Goal: Information Seeking & Learning: Find specific fact

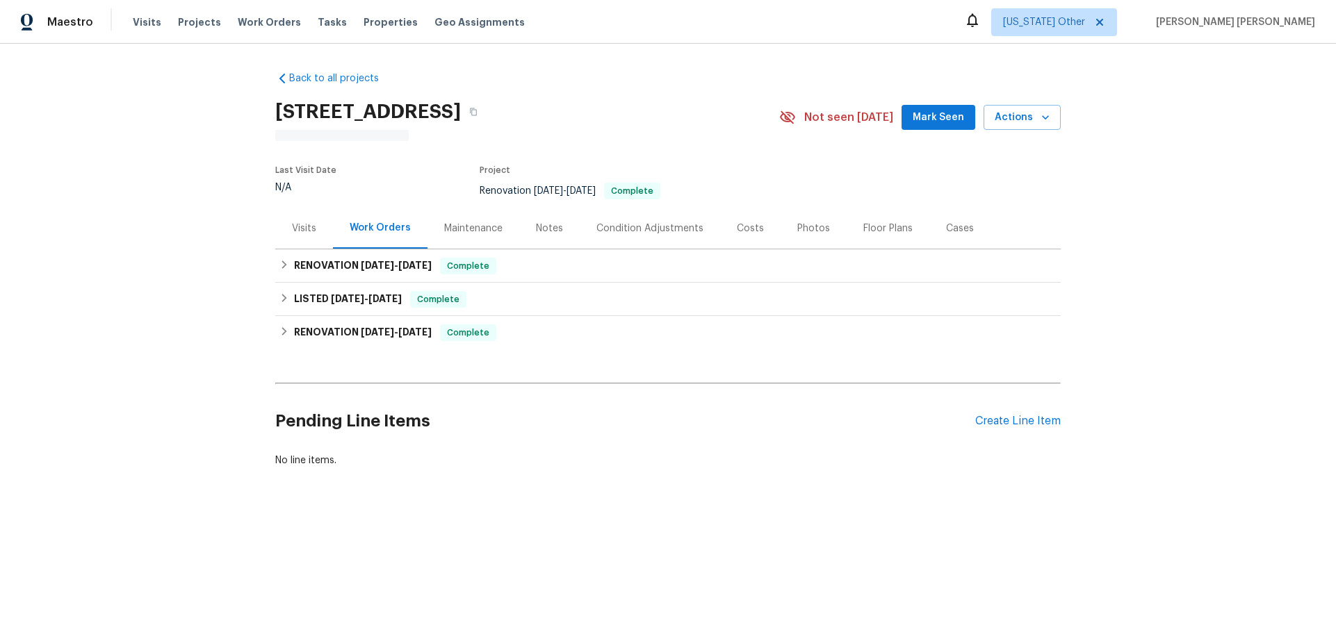
click at [538, 238] on div "Notes" at bounding box center [549, 228] width 60 height 41
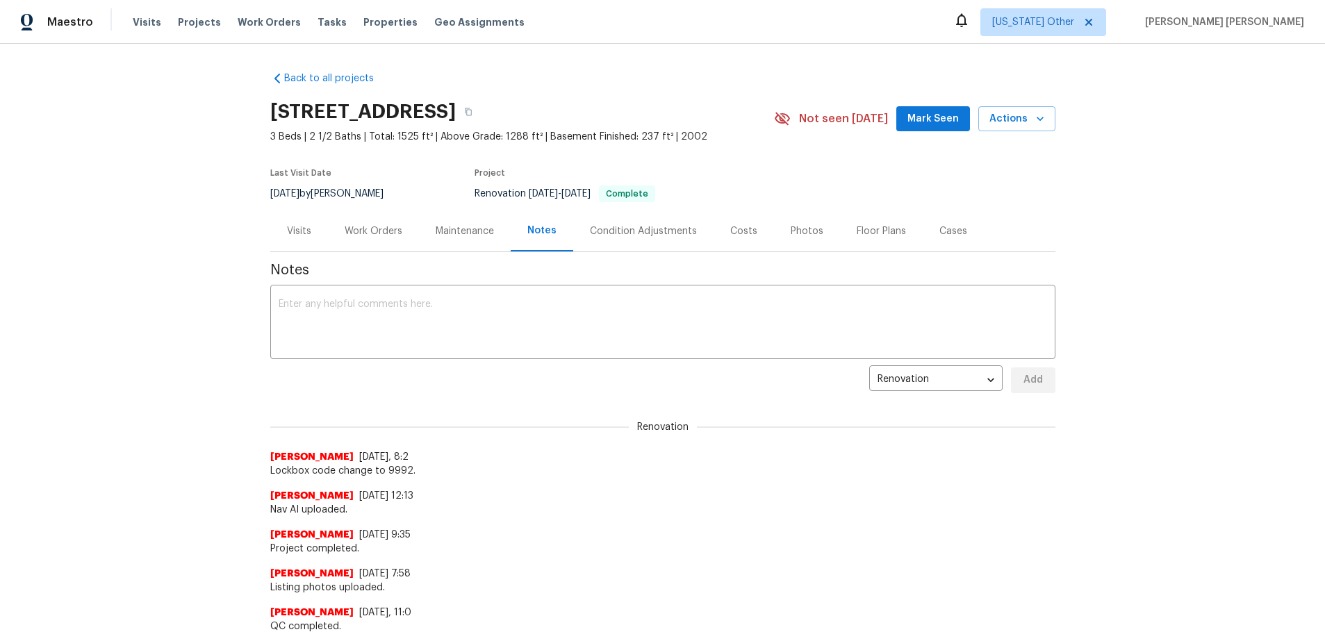
click at [598, 226] on div "Condition Adjustments" at bounding box center [643, 231] width 107 height 14
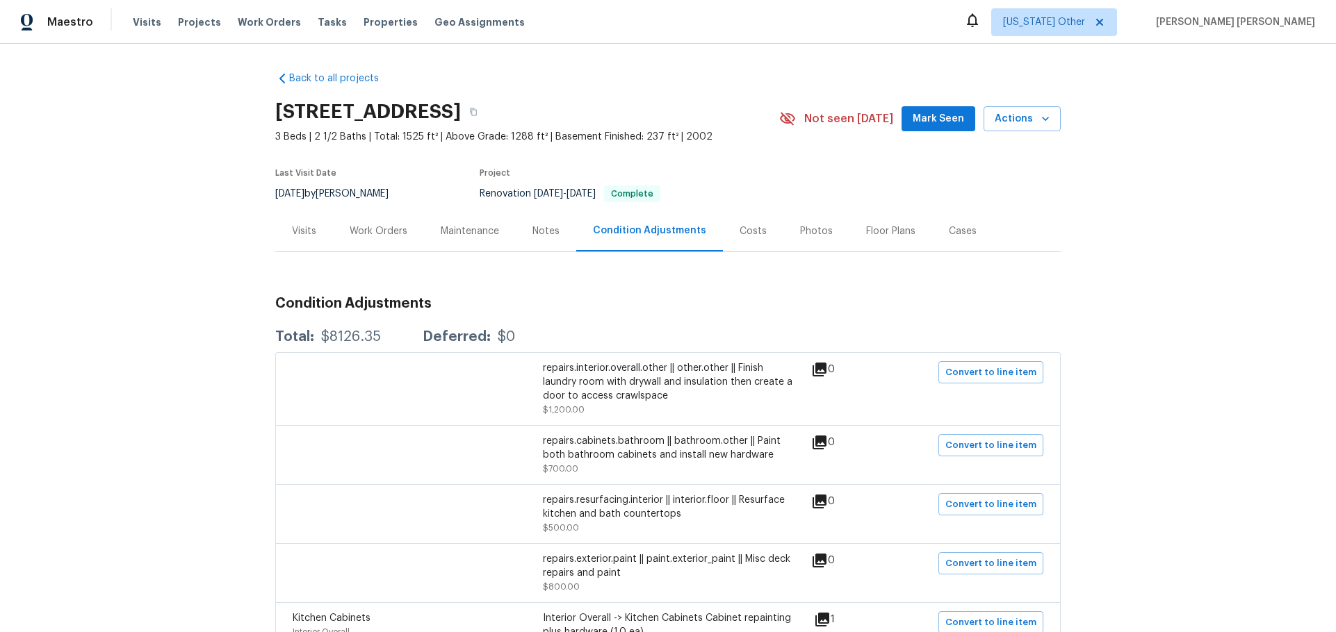
click at [516, 220] on div "Notes" at bounding box center [546, 231] width 60 height 41
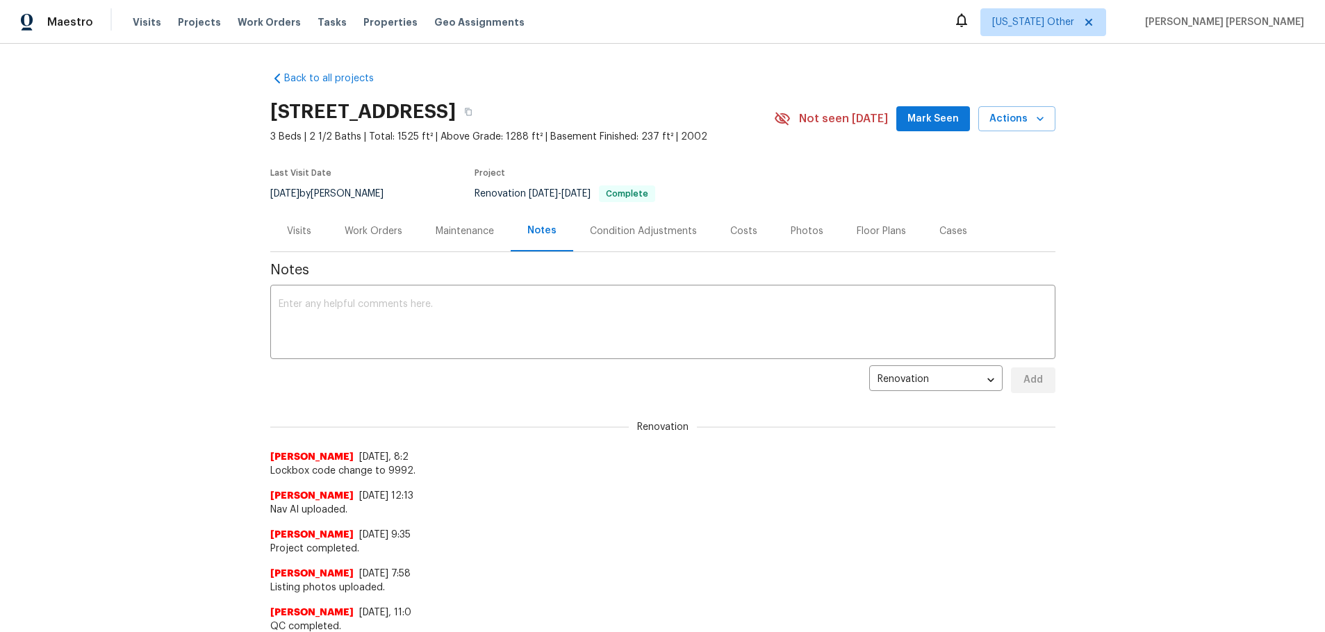
click at [590, 229] on div "Condition Adjustments" at bounding box center [643, 231] width 107 height 14
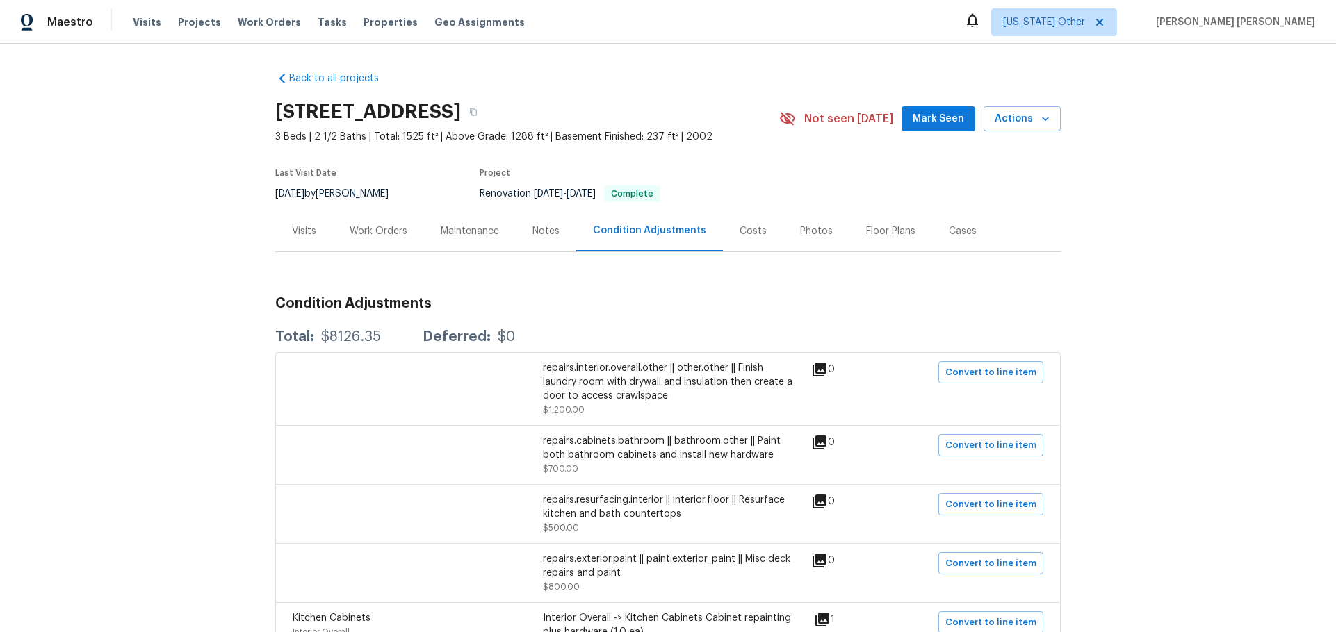
click at [523, 231] on div "Notes" at bounding box center [546, 231] width 60 height 41
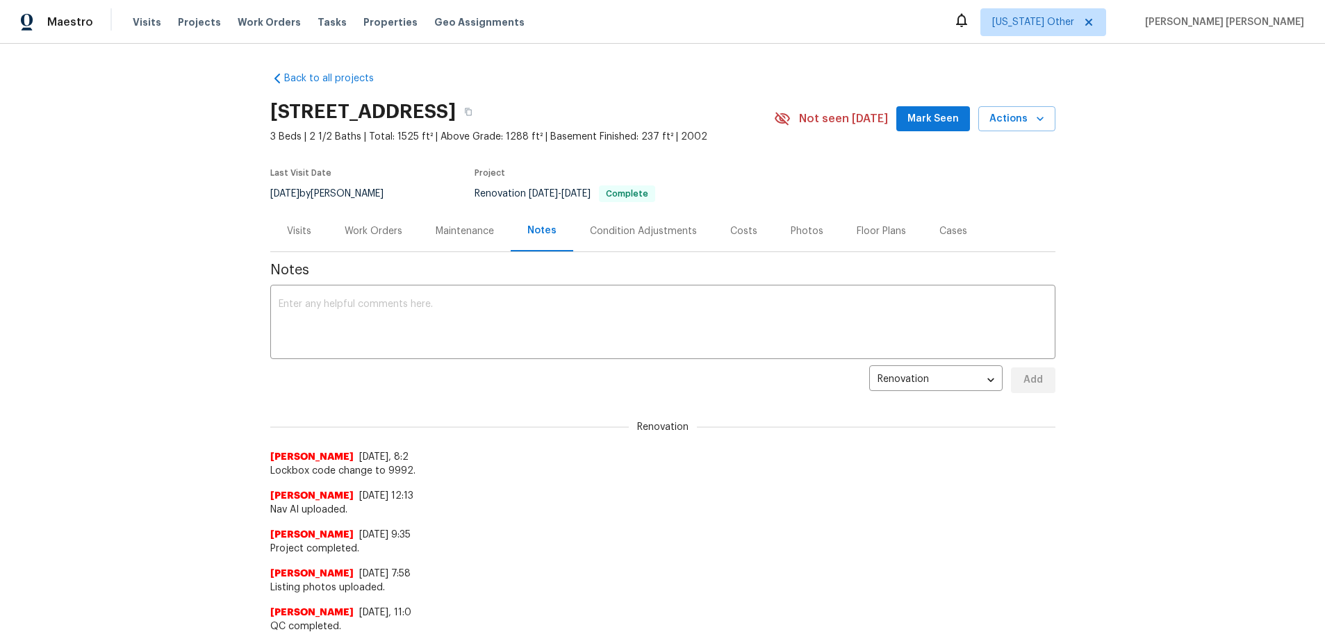
click at [440, 236] on div "Maintenance" at bounding box center [465, 231] width 58 height 14
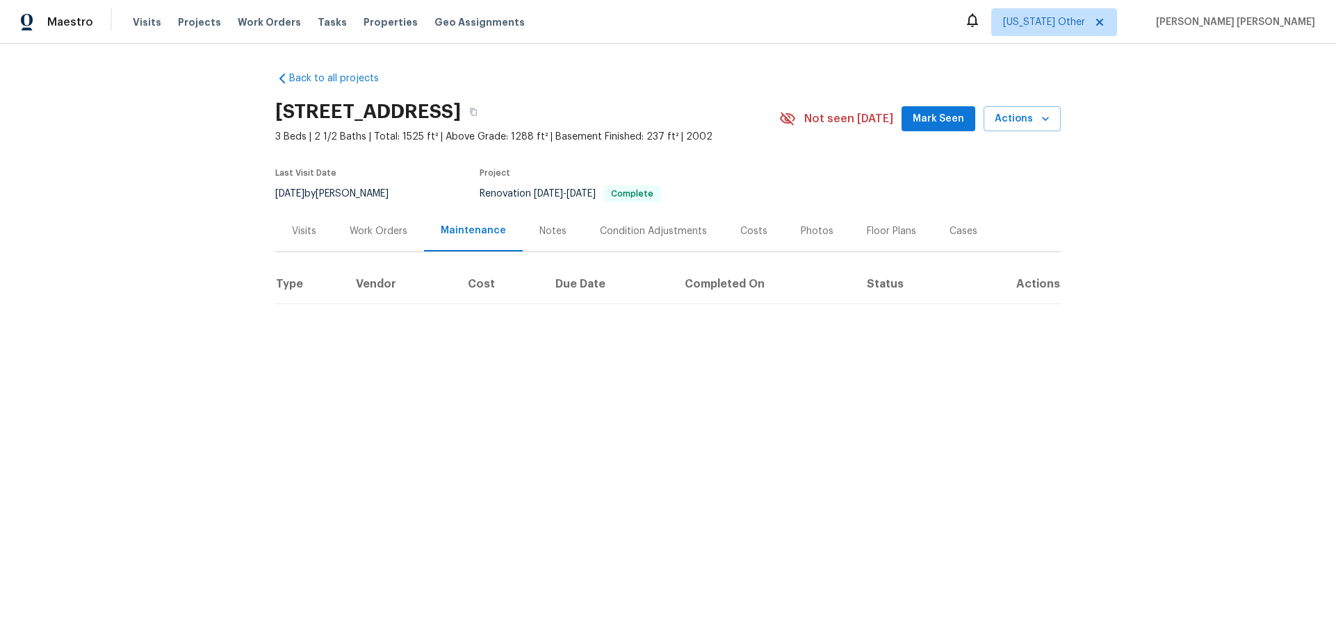
click at [363, 236] on div "Work Orders" at bounding box center [379, 231] width 58 height 14
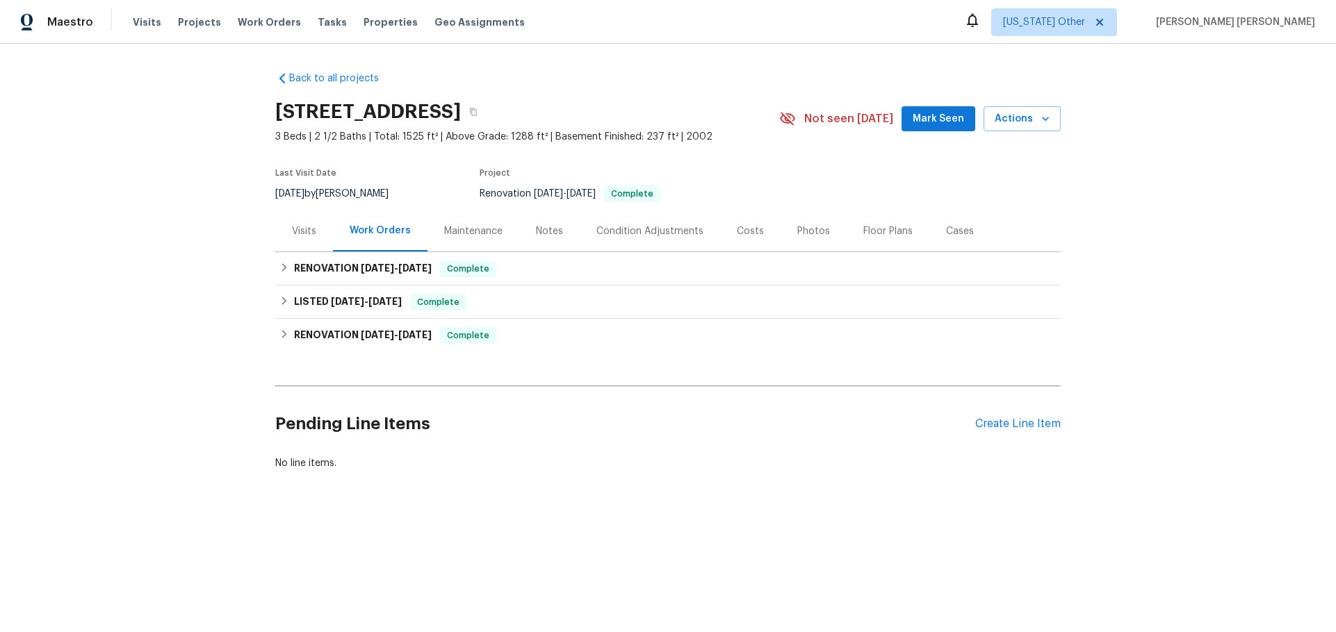
click at [297, 236] on div "Visits" at bounding box center [304, 231] width 24 height 14
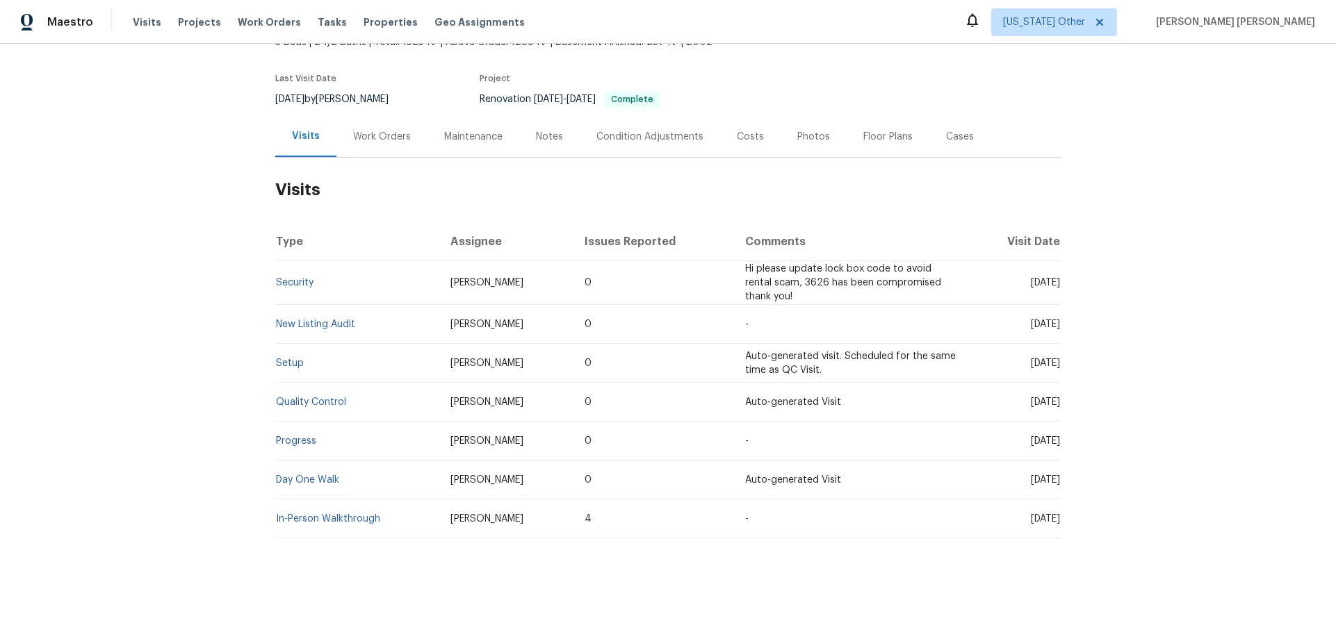
scroll to position [101, 0]
click at [380, 140] on div "Work Orders" at bounding box center [381, 135] width 91 height 41
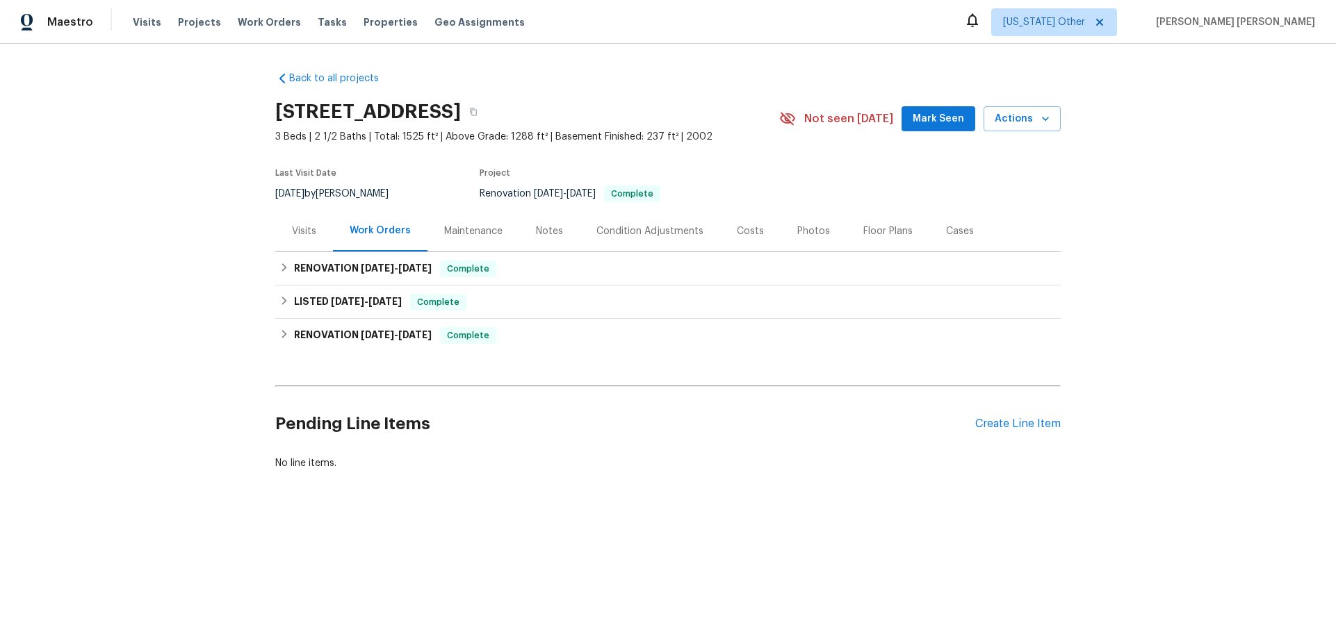
click at [296, 233] on div "Visits" at bounding box center [304, 231] width 24 height 14
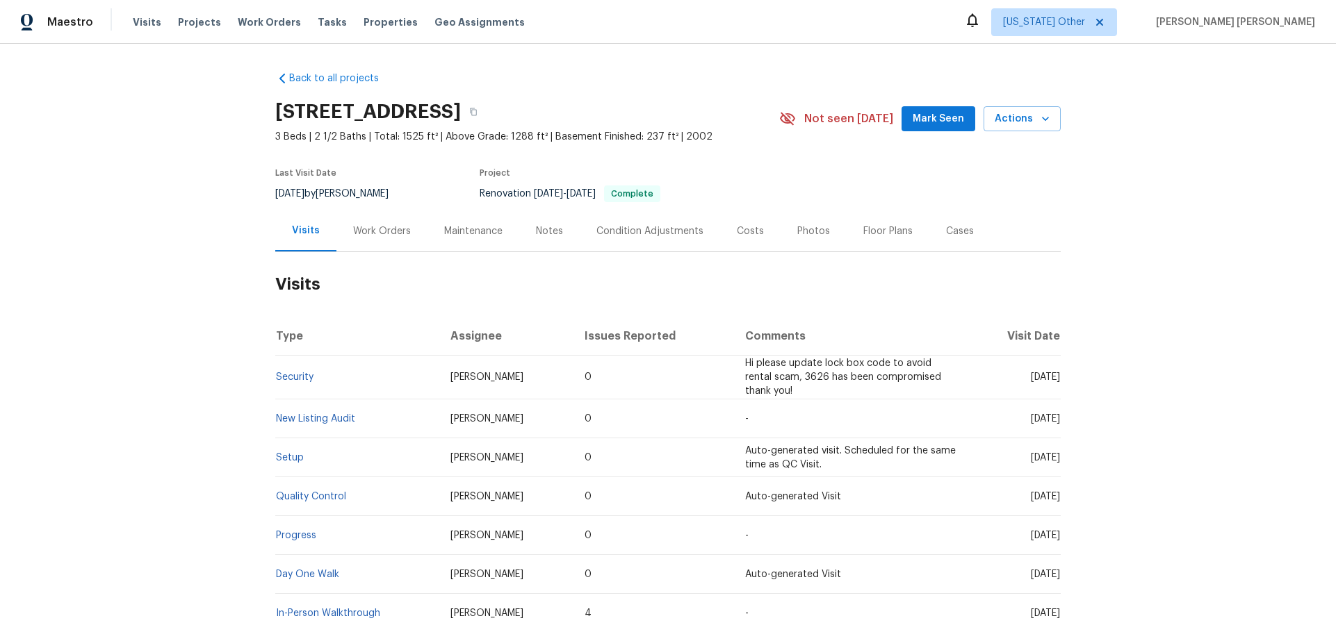
click at [480, 227] on div "Maintenance" at bounding box center [473, 231] width 58 height 14
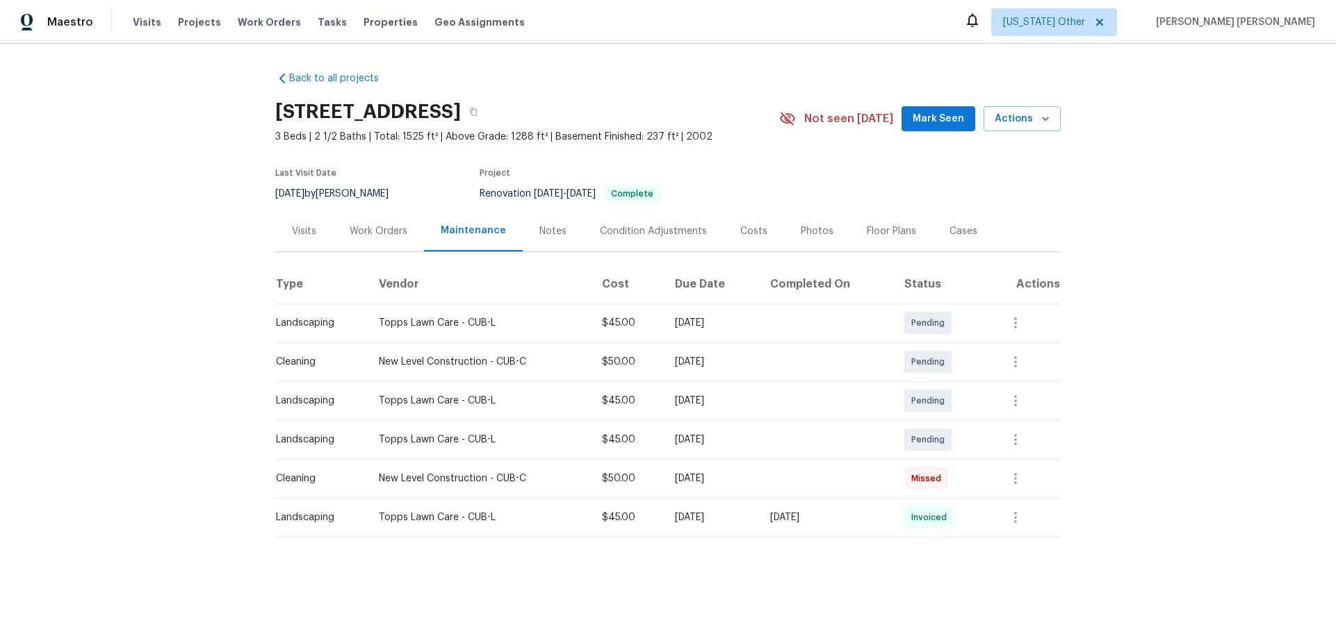
click at [544, 230] on div "Notes" at bounding box center [552, 231] width 27 height 14
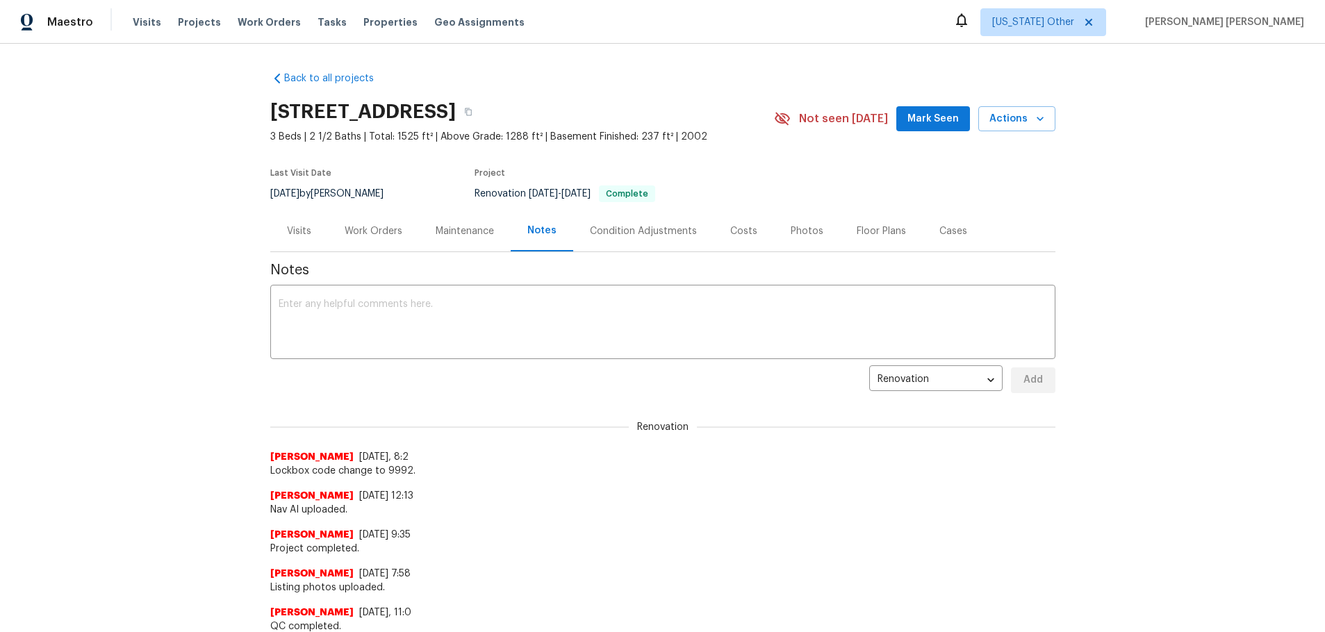
click at [624, 224] on div "Condition Adjustments" at bounding box center [643, 231] width 107 height 14
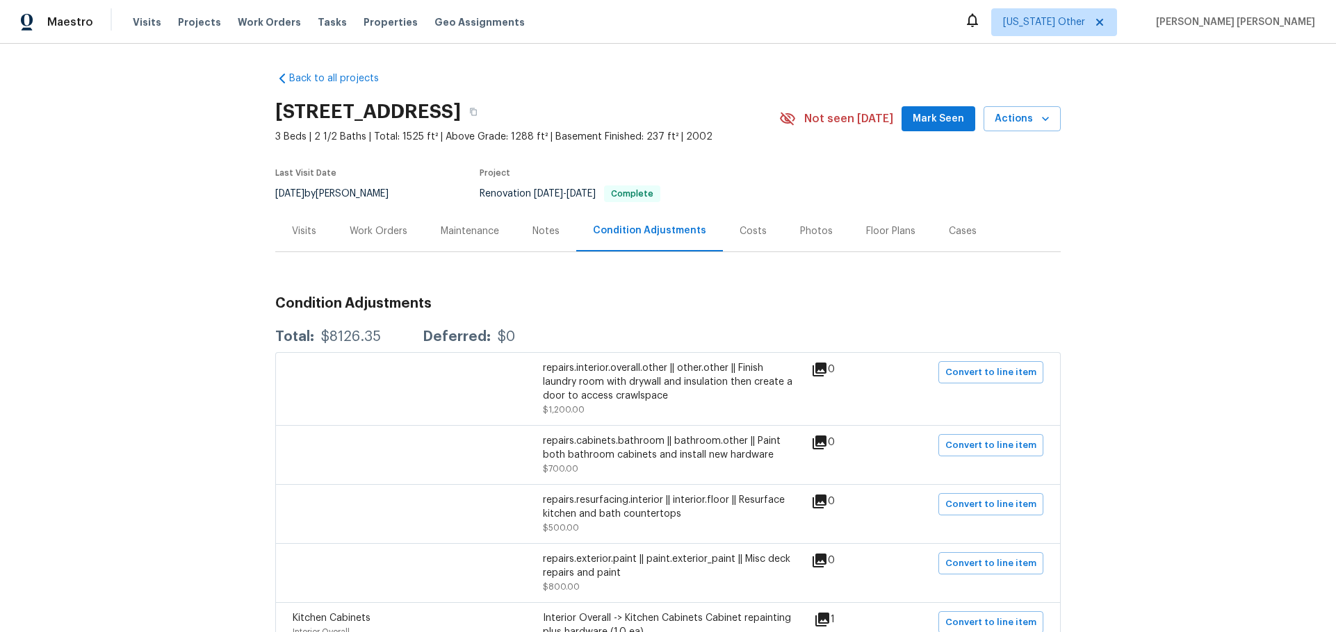
click at [723, 234] on div "Costs" at bounding box center [753, 231] width 60 height 41
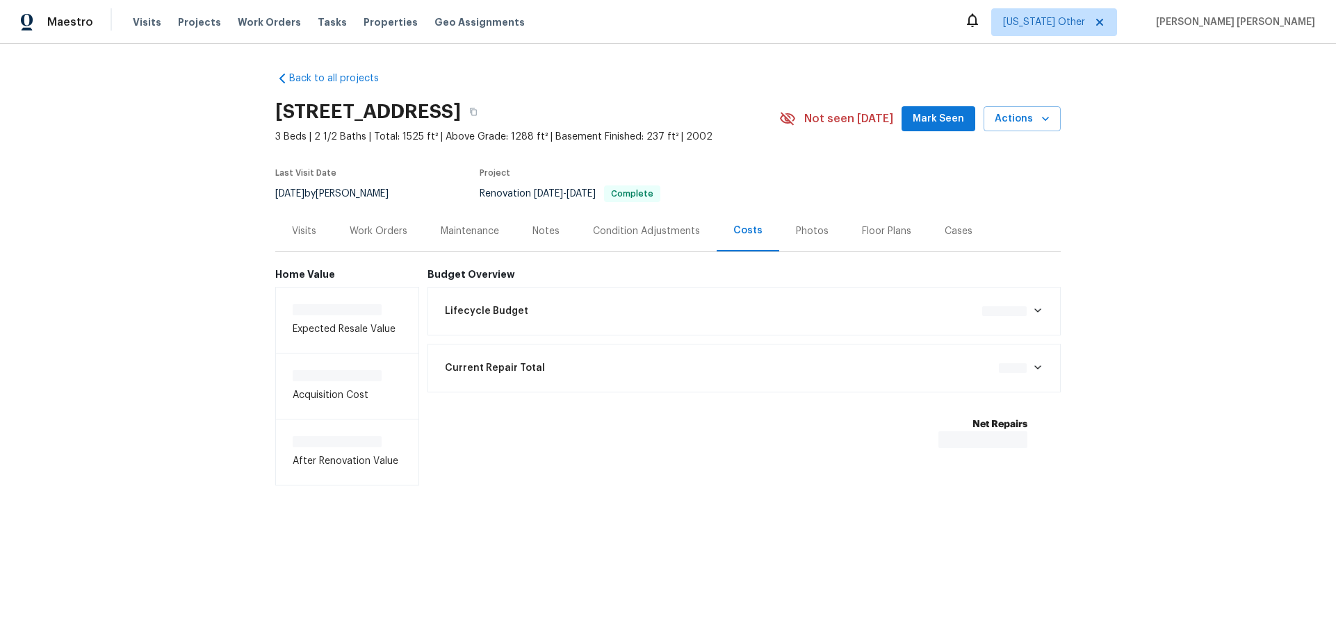
click at [660, 240] on div "Condition Adjustments" at bounding box center [646, 231] width 140 height 41
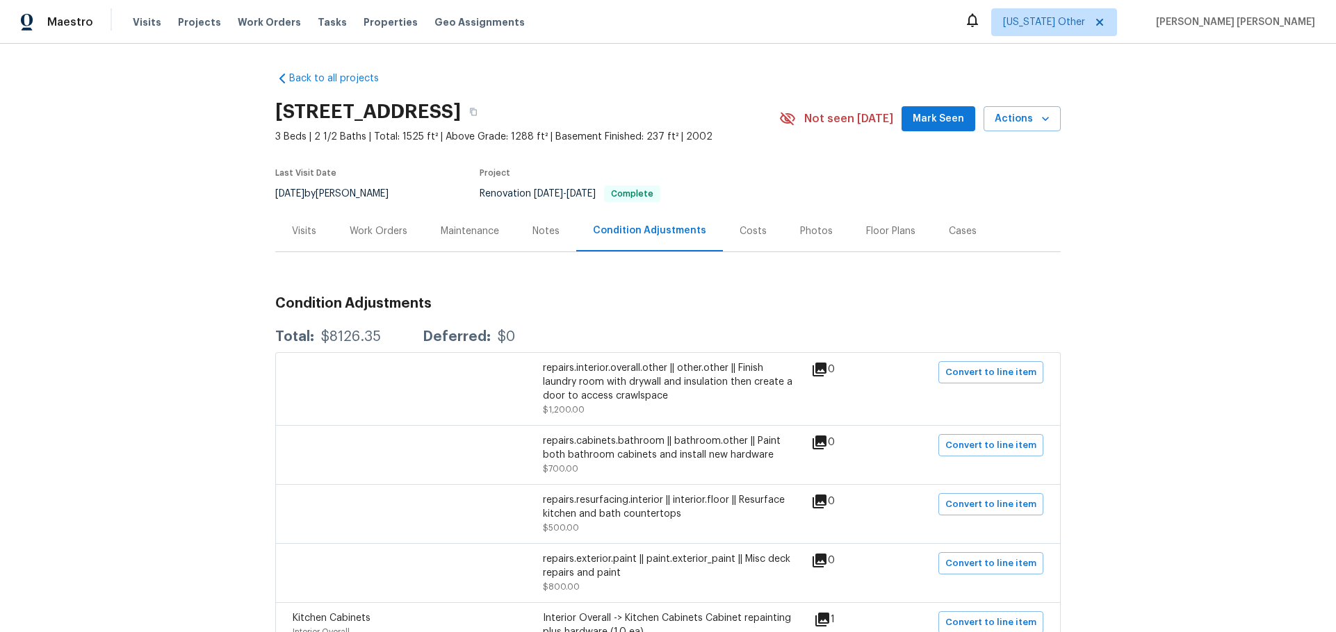
click at [536, 240] on div "Notes" at bounding box center [546, 231] width 60 height 41
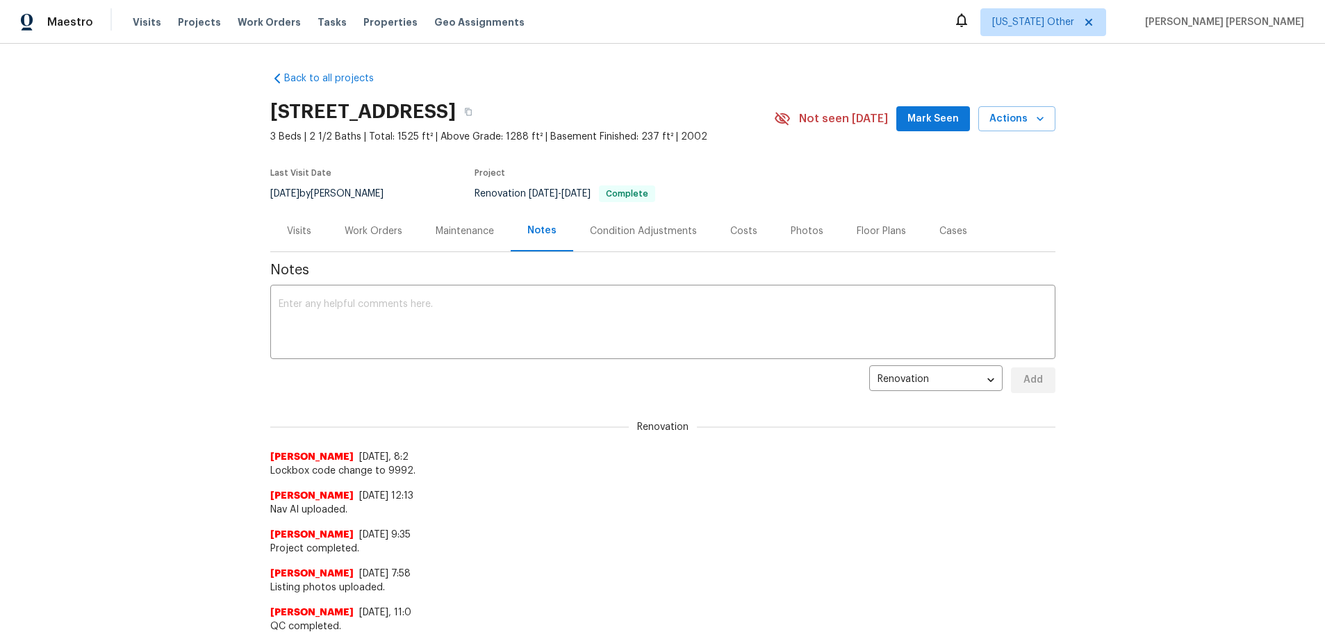
click at [465, 236] on div "Maintenance" at bounding box center [465, 231] width 58 height 14
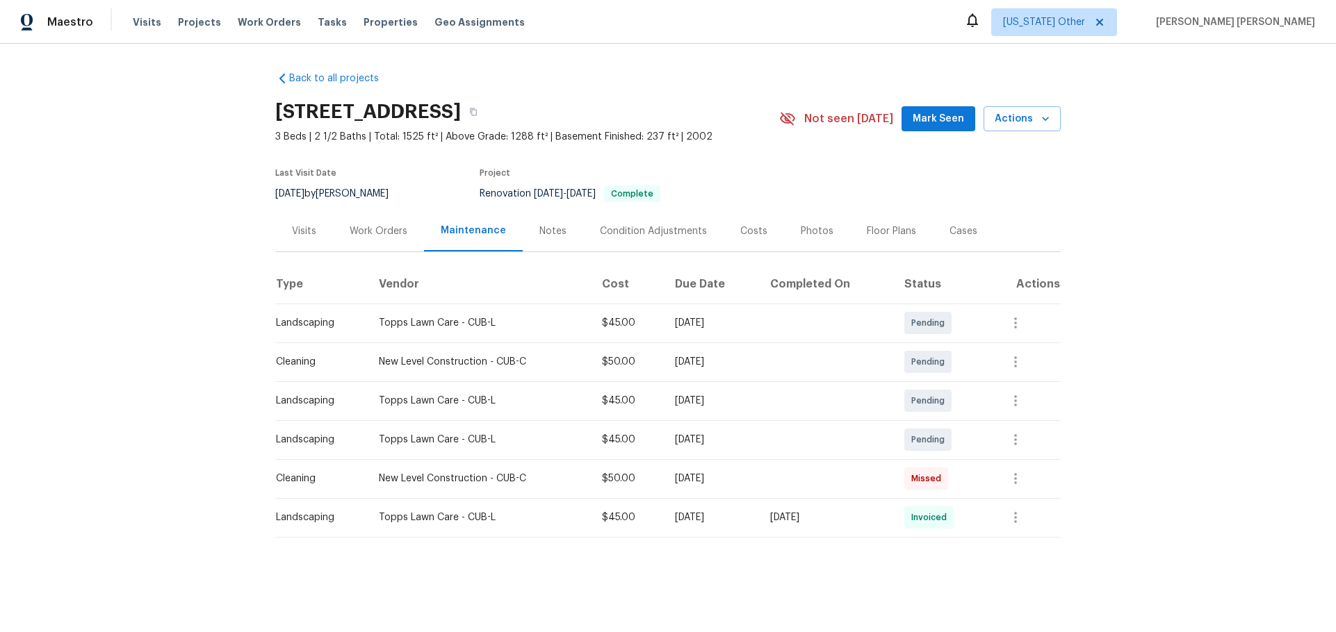
click at [371, 232] on div "Work Orders" at bounding box center [379, 231] width 58 height 14
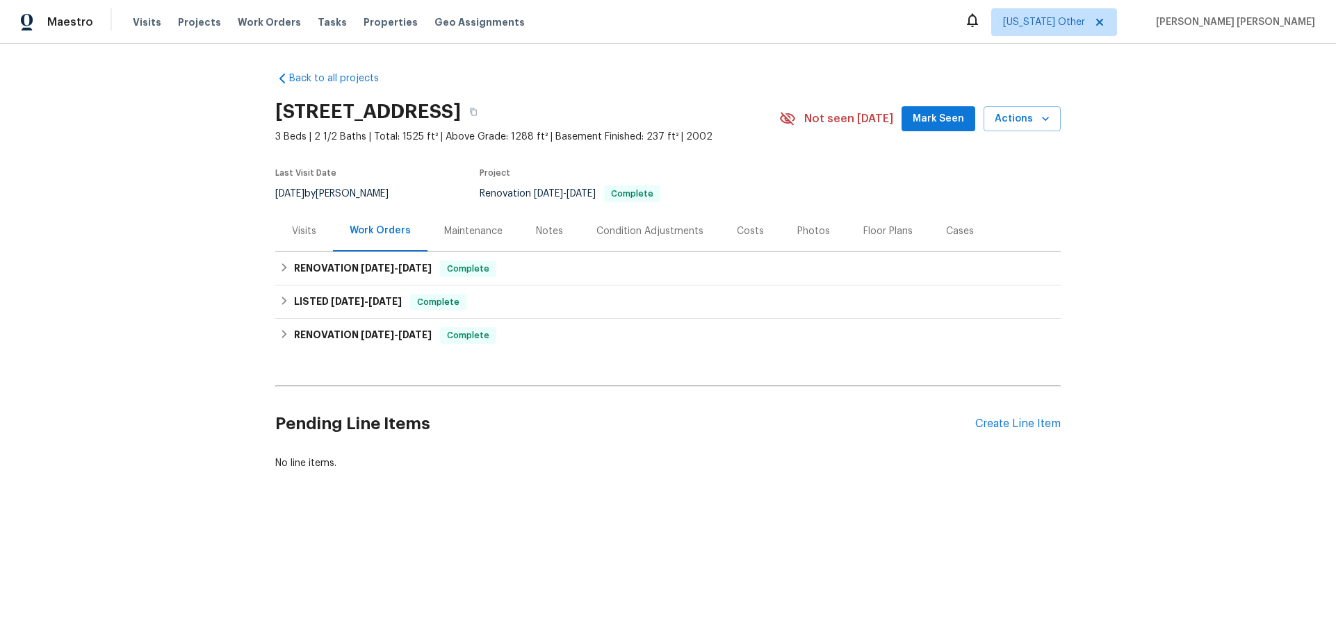
click at [298, 231] on div "Visits" at bounding box center [304, 231] width 24 height 14
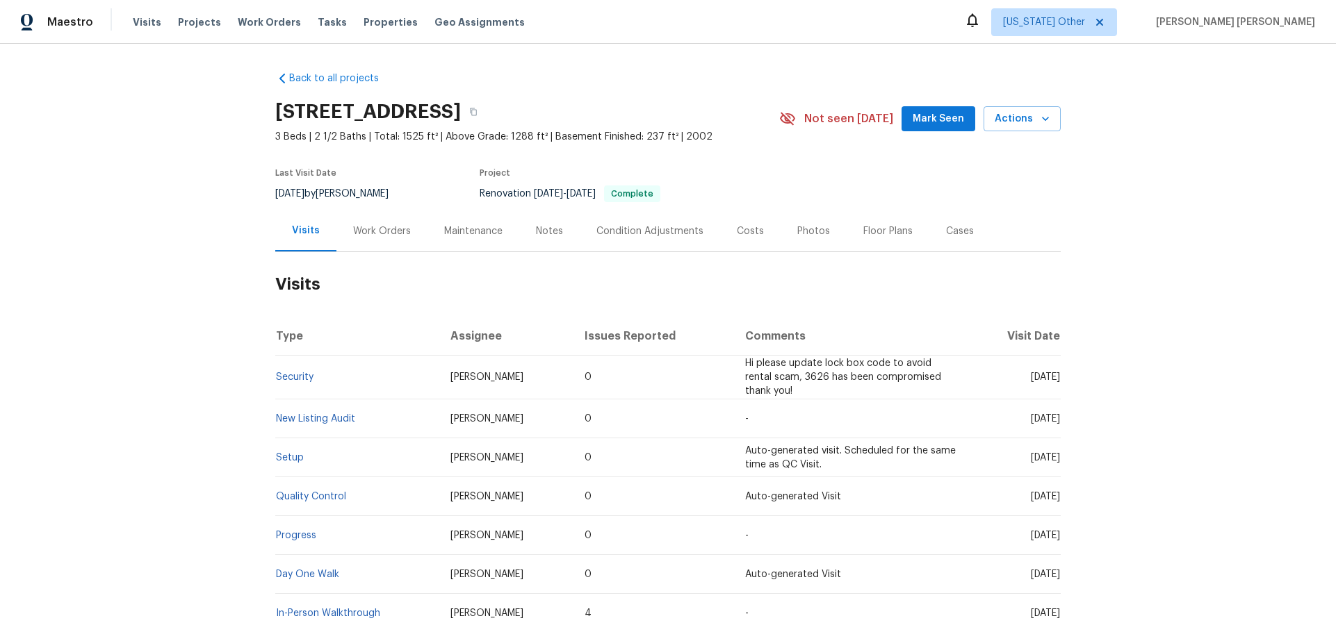
click at [377, 235] on div "Work Orders" at bounding box center [382, 231] width 58 height 14
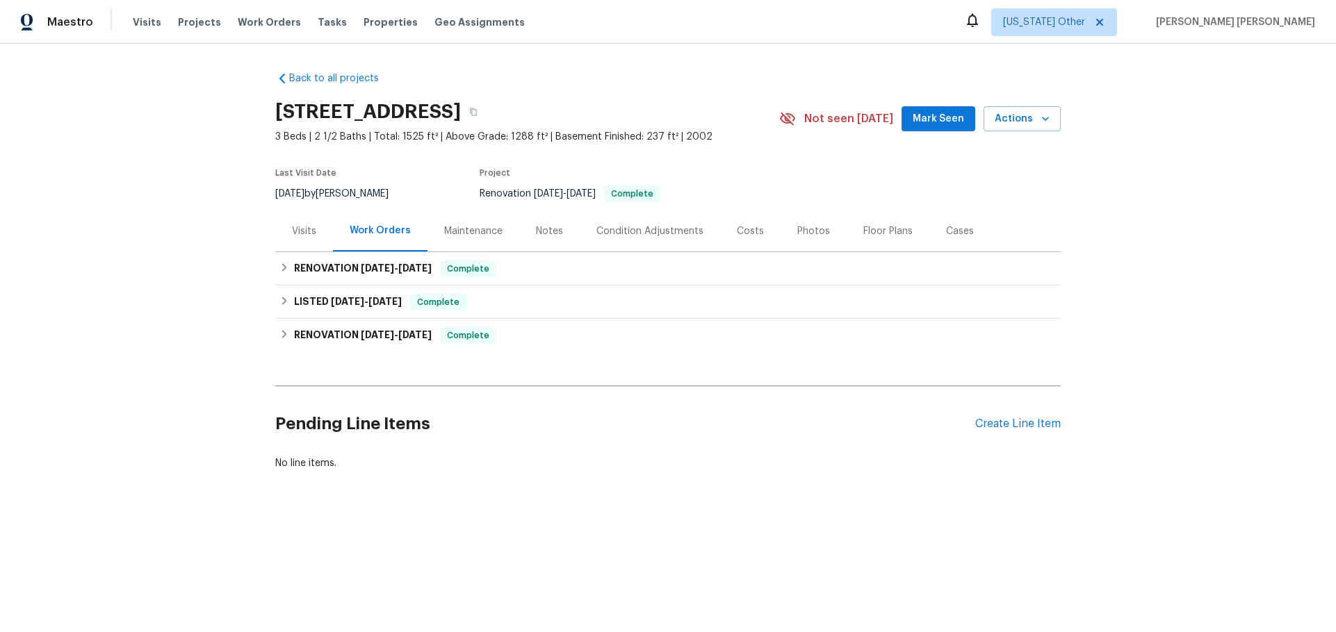
click at [472, 236] on div "Maintenance" at bounding box center [473, 231] width 58 height 14
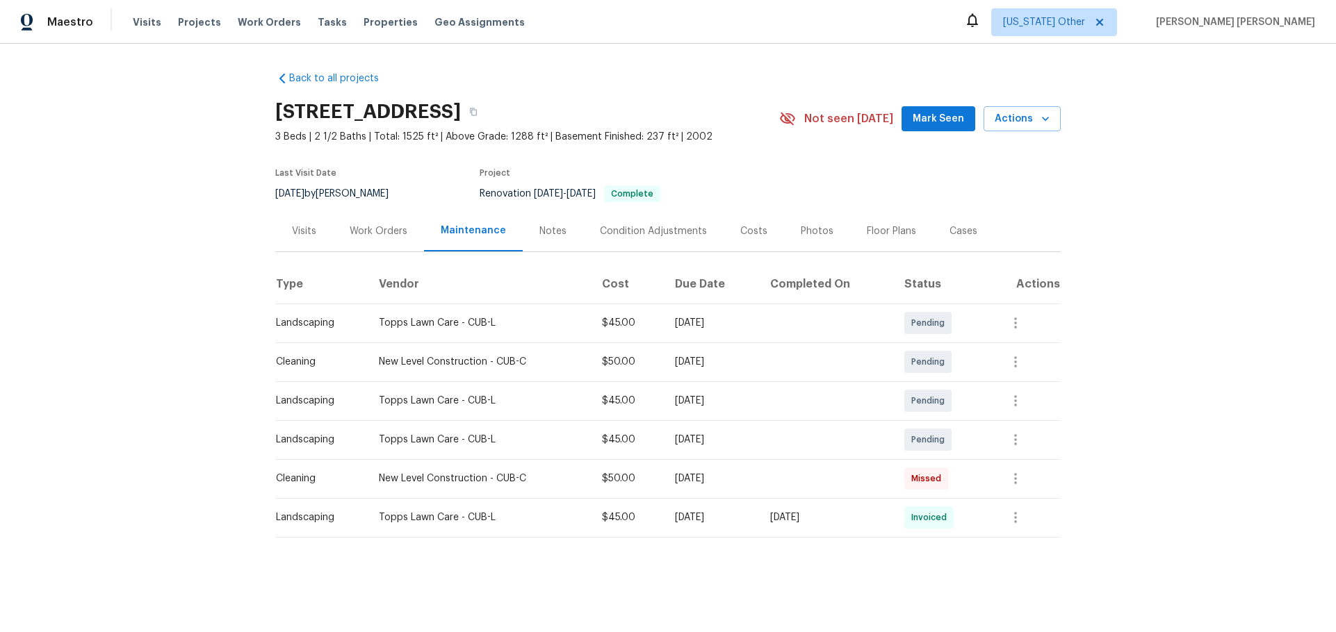
click at [554, 238] on div "Notes" at bounding box center [553, 231] width 60 height 41
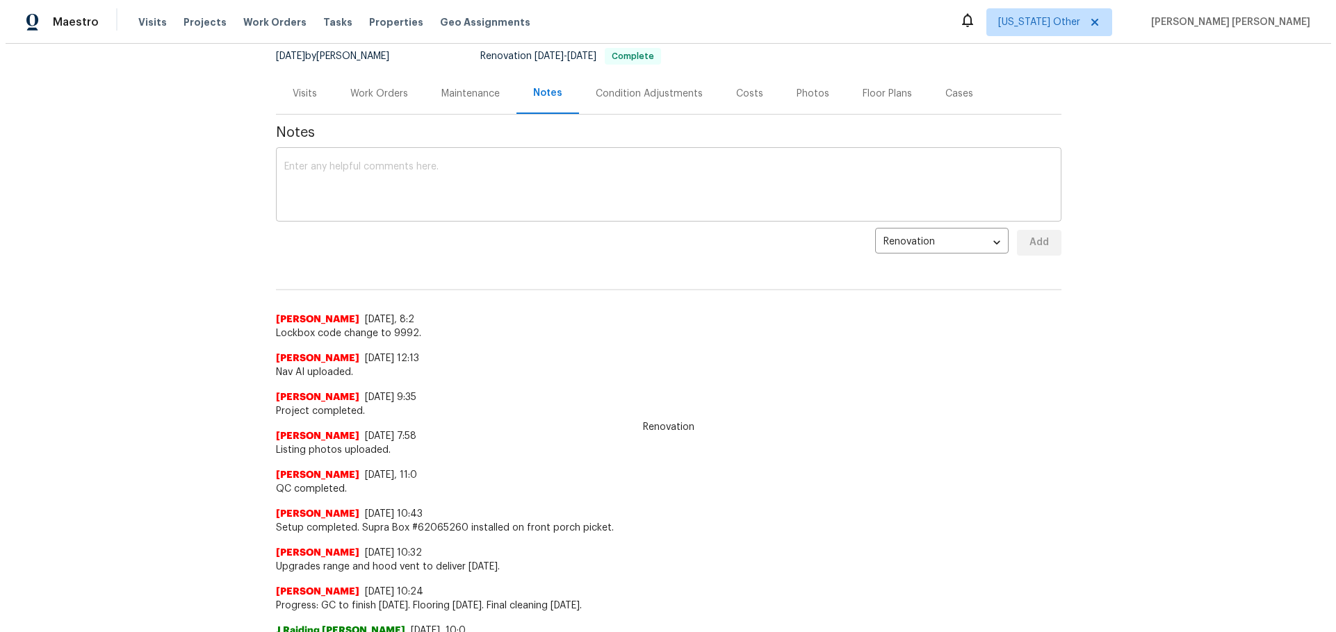
scroll to position [139, 0]
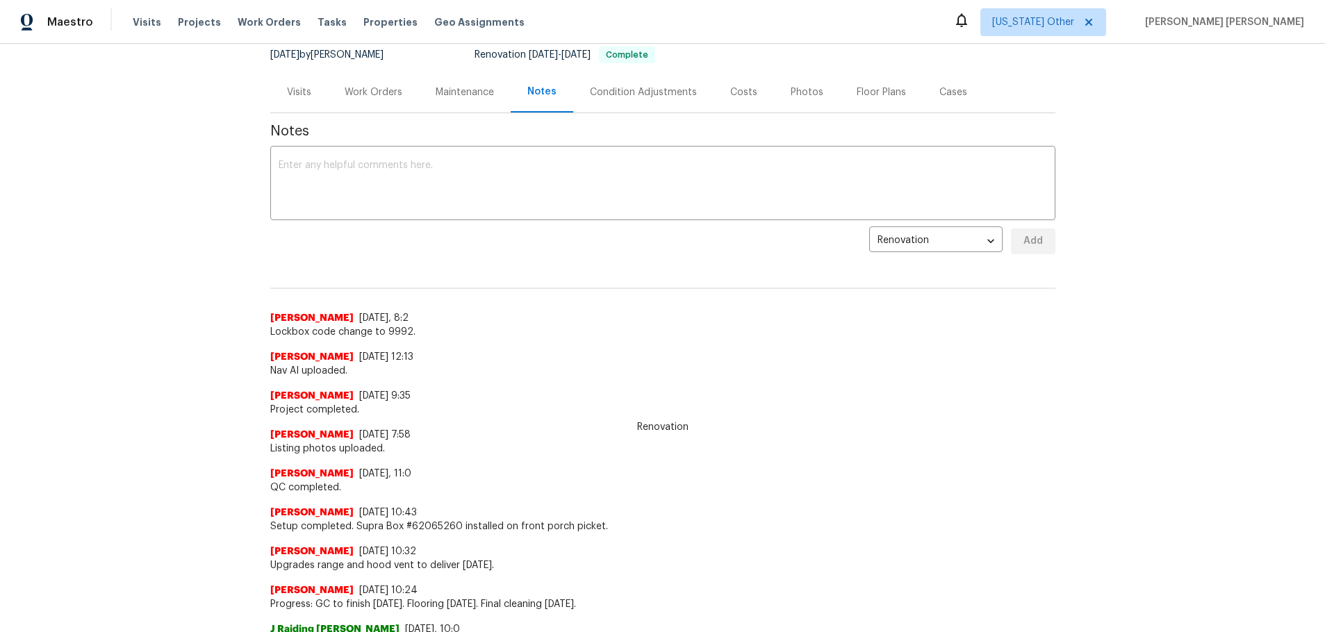
click at [601, 94] on div "Condition Adjustments" at bounding box center [643, 92] width 107 height 14
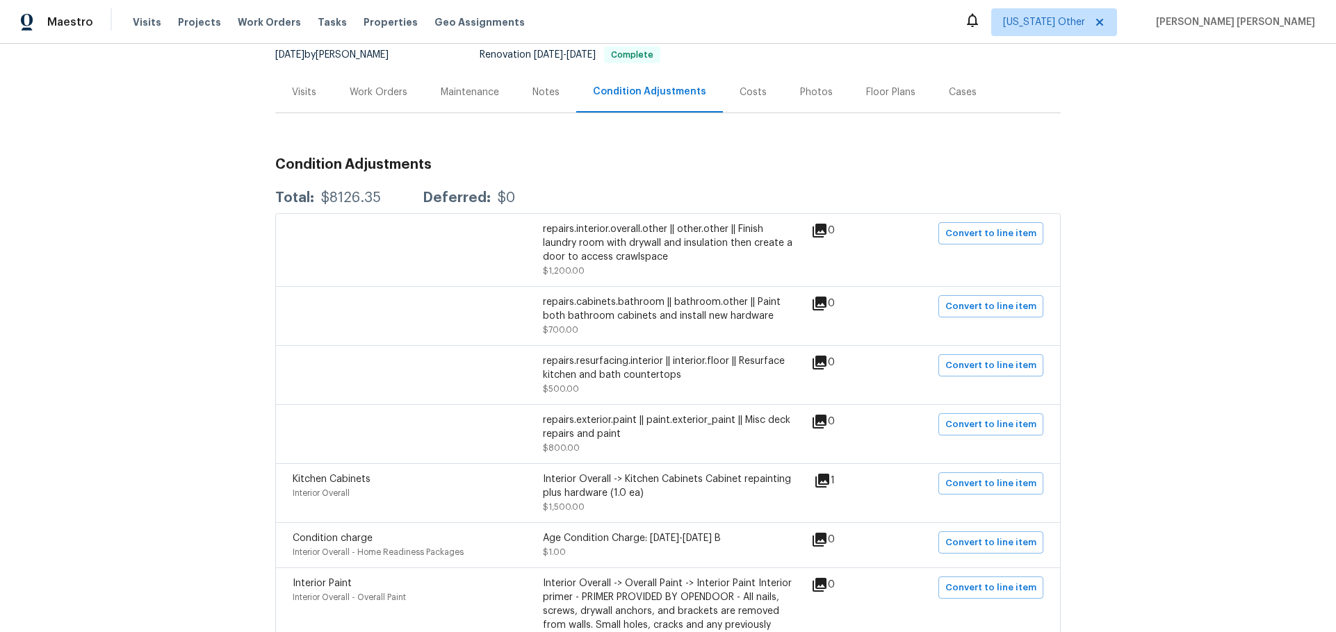
click at [373, 95] on div "Work Orders" at bounding box center [379, 92] width 58 height 14
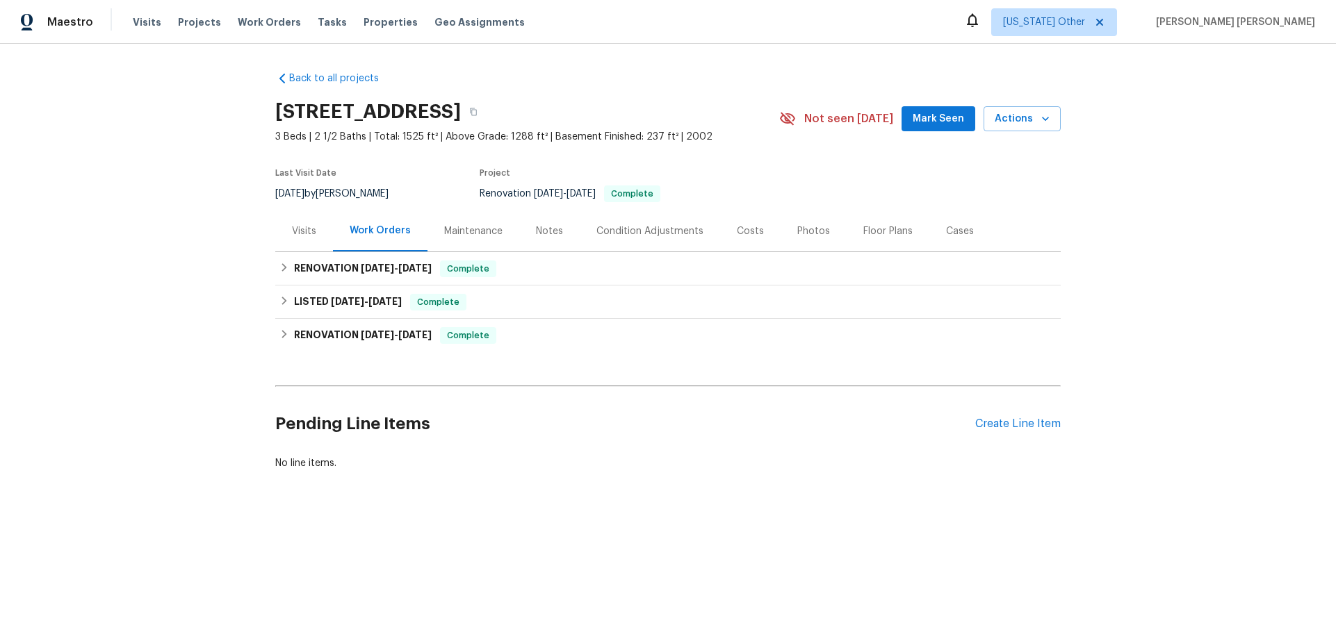
click at [299, 234] on div "Visits" at bounding box center [304, 231] width 24 height 14
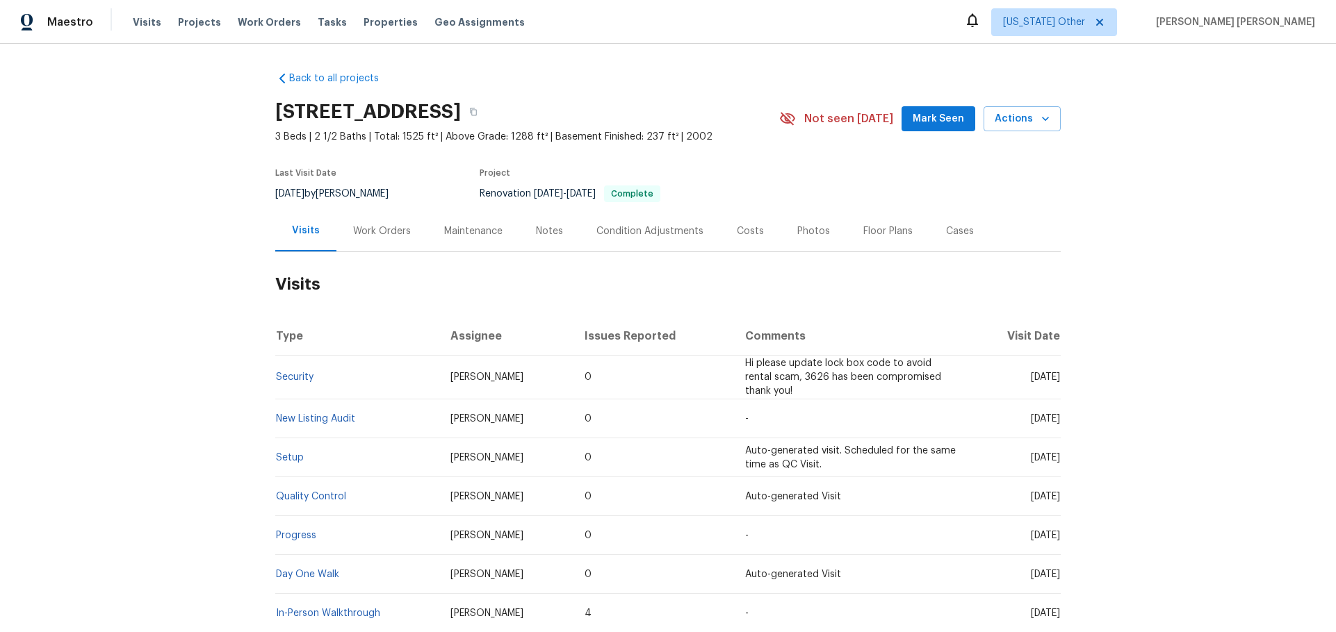
click at [366, 234] on div "Work Orders" at bounding box center [382, 231] width 58 height 14
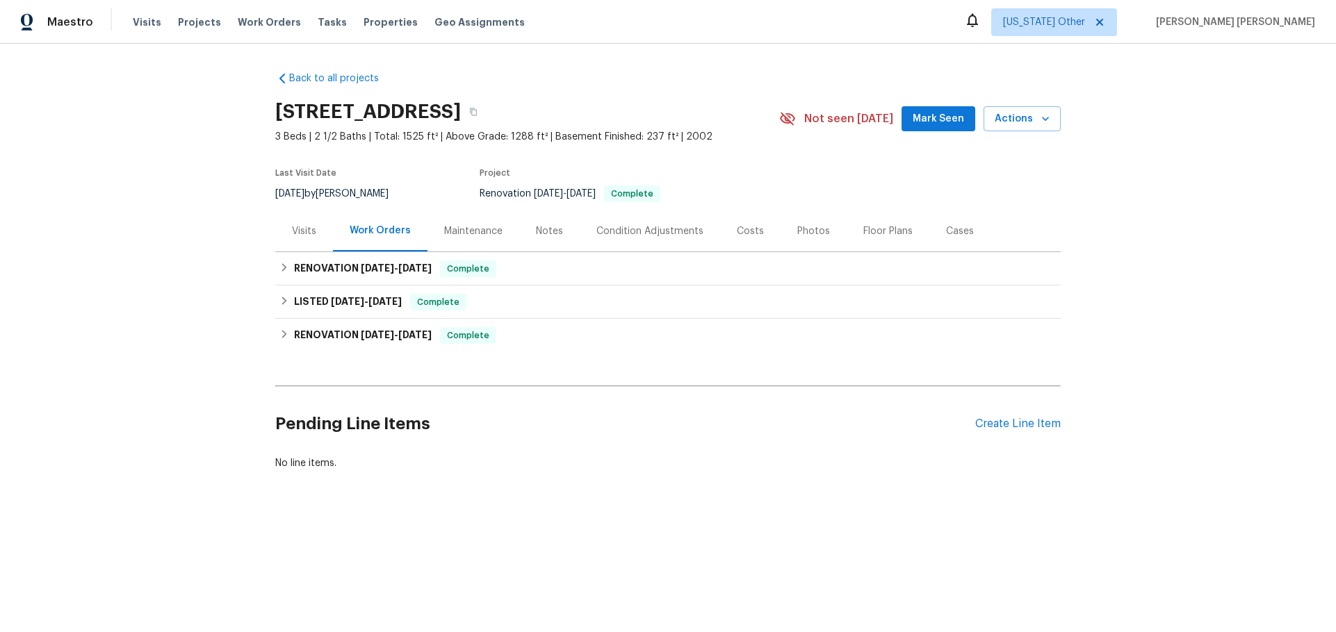
click at [468, 235] on div "Maintenance" at bounding box center [473, 231] width 58 height 14
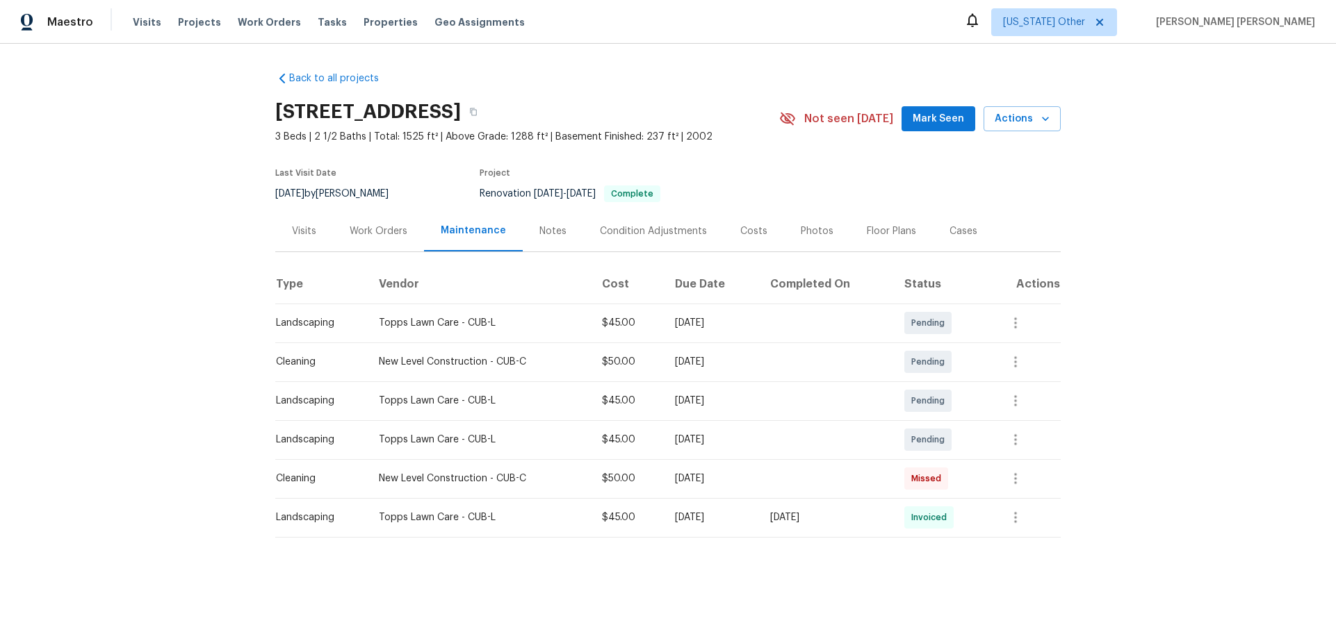
click at [555, 235] on div "Notes" at bounding box center [553, 231] width 60 height 41
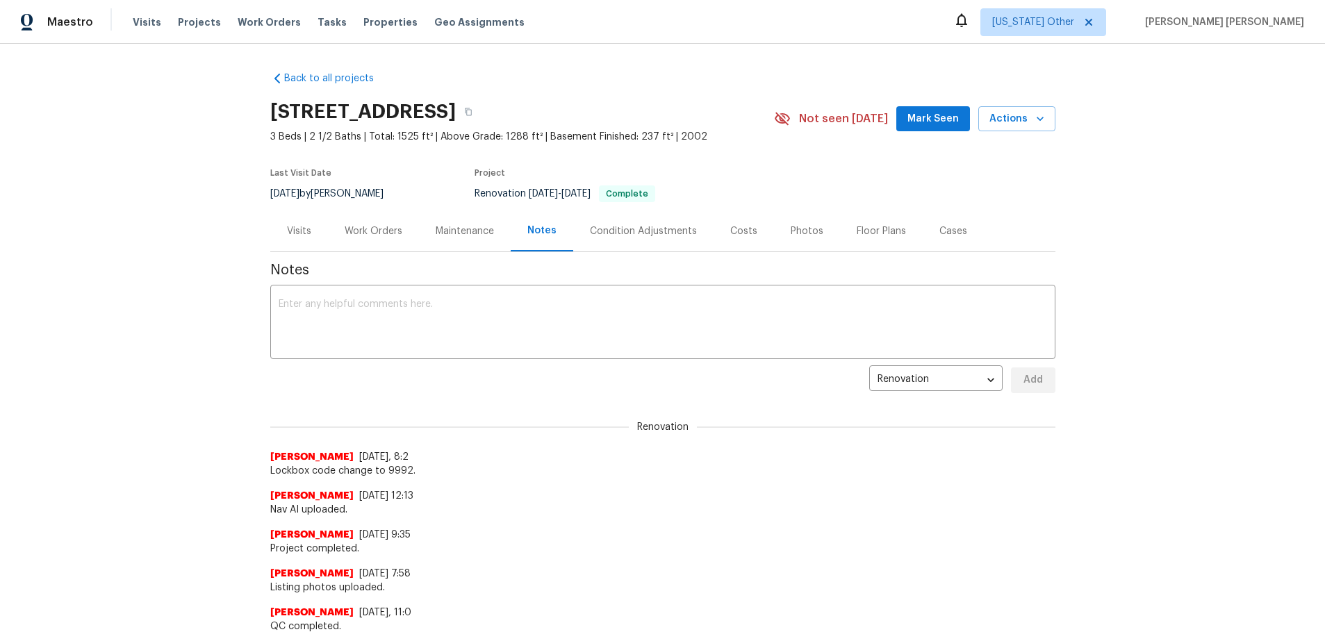
click at [600, 238] on div "Condition Adjustments" at bounding box center [643, 231] width 140 height 41
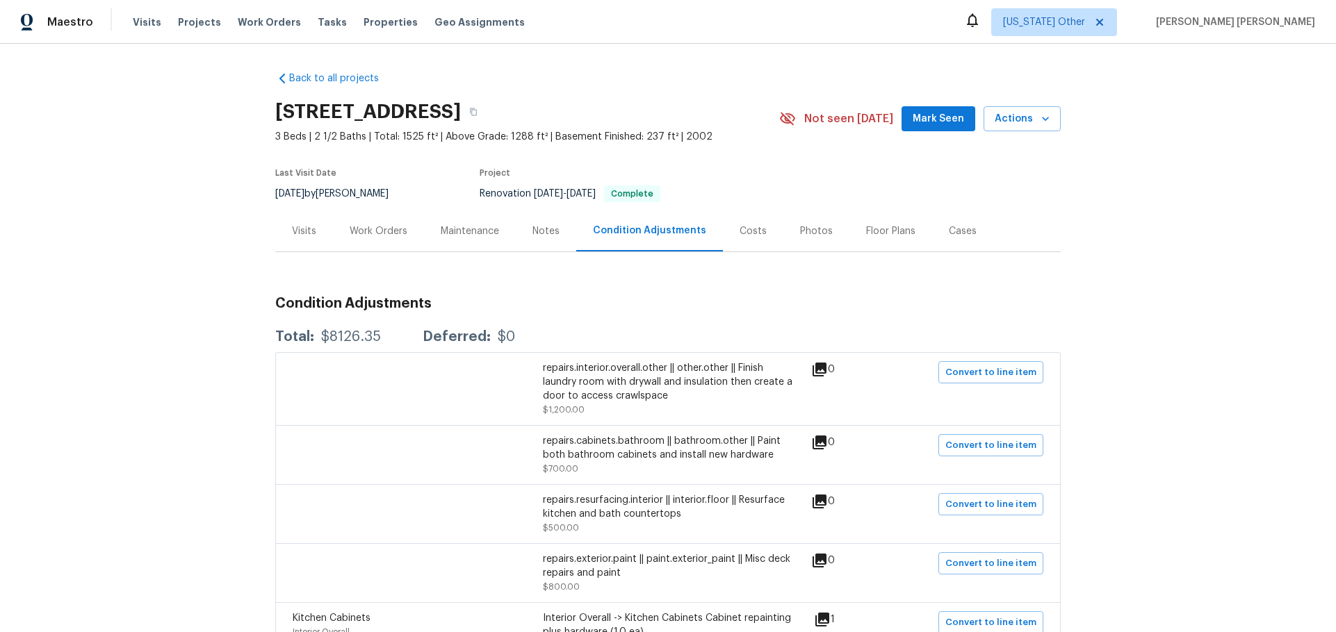
click at [556, 243] on div "Notes" at bounding box center [546, 231] width 60 height 41
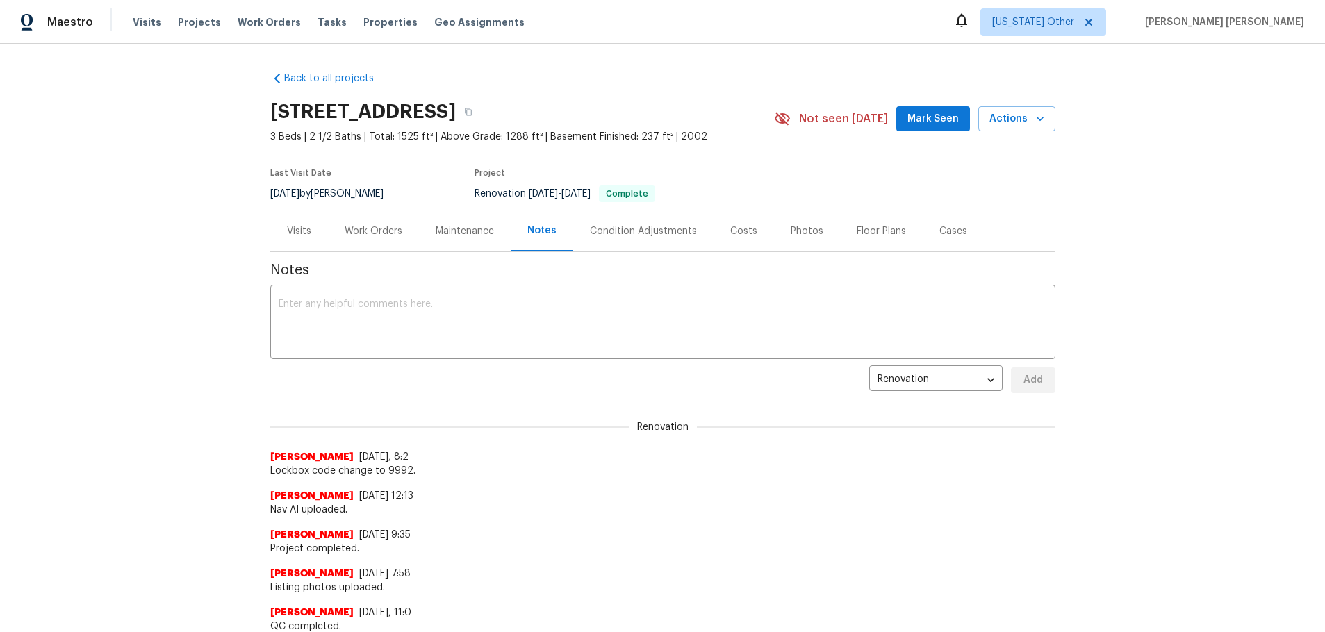
click at [288, 241] on div "Visits" at bounding box center [299, 231] width 58 height 41
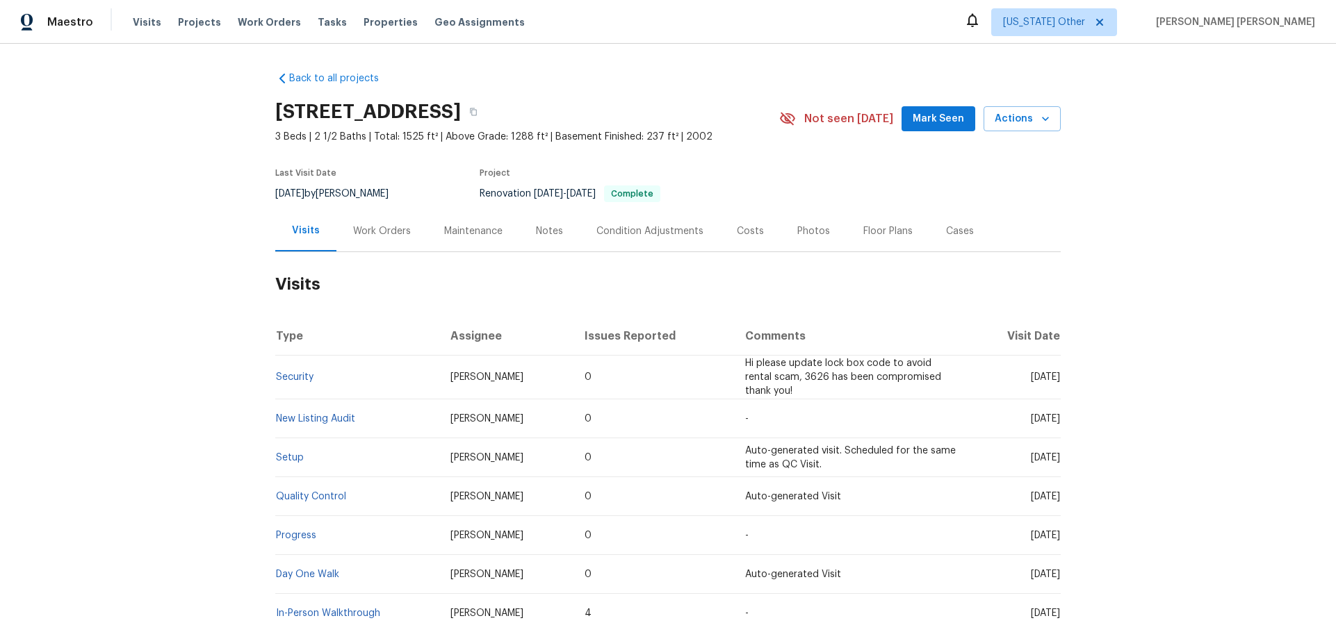
click at [451, 239] on div "Maintenance" at bounding box center [473, 231] width 92 height 41
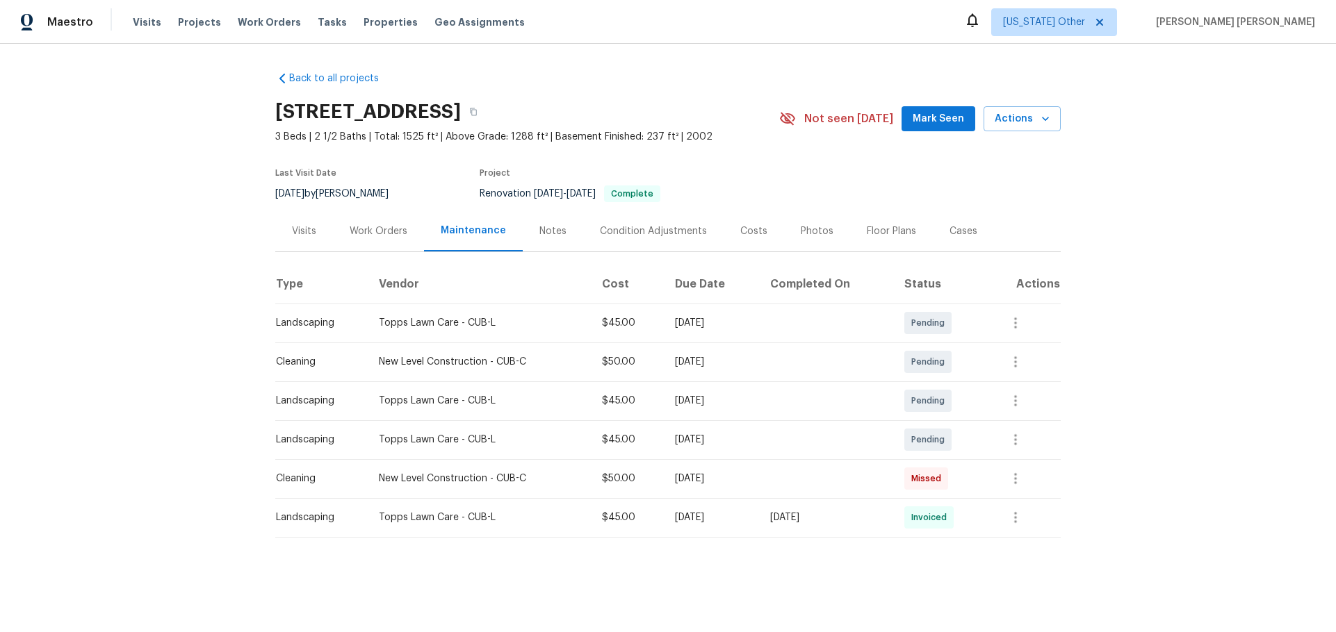
click at [316, 231] on div "Visits" at bounding box center [304, 231] width 58 height 41
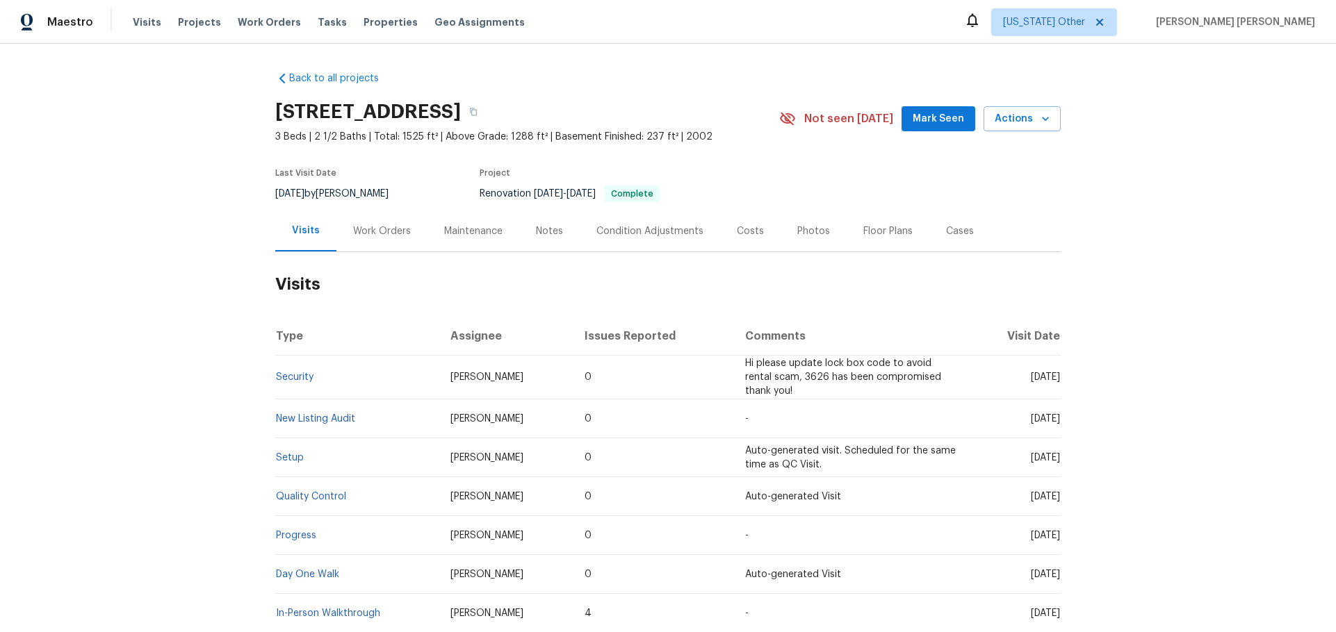
click at [382, 239] on div "Work Orders" at bounding box center [381, 231] width 91 height 41
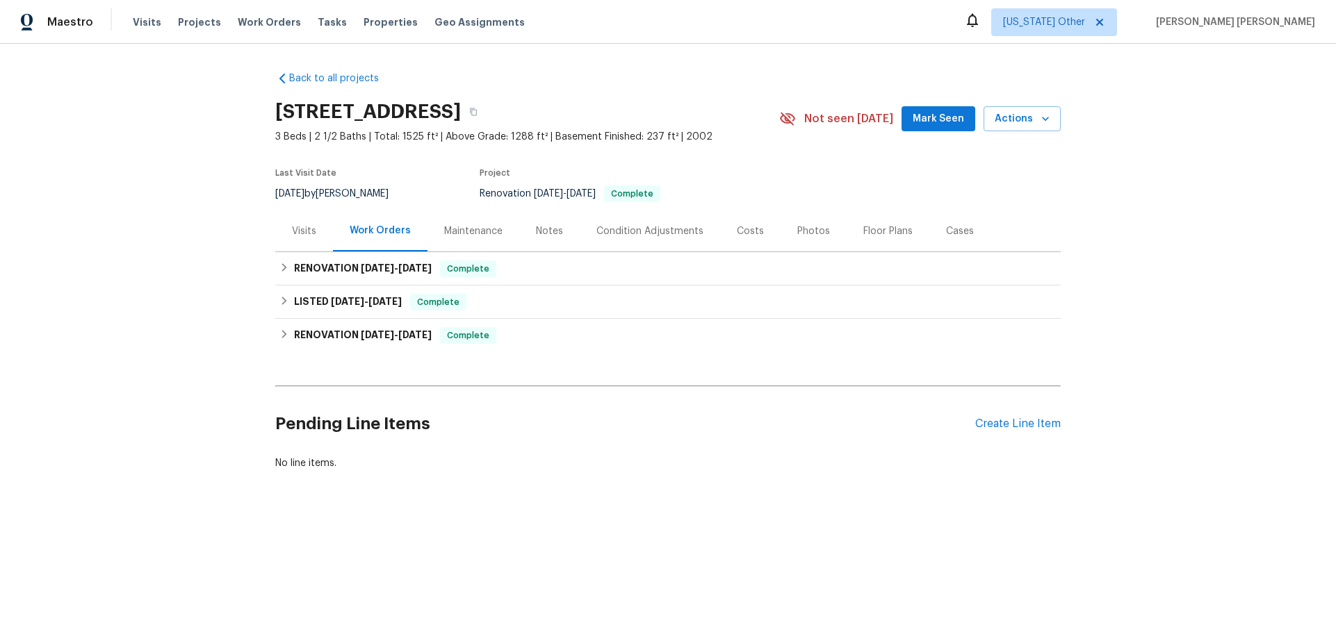
click at [465, 238] on div "Maintenance" at bounding box center [473, 231] width 92 height 41
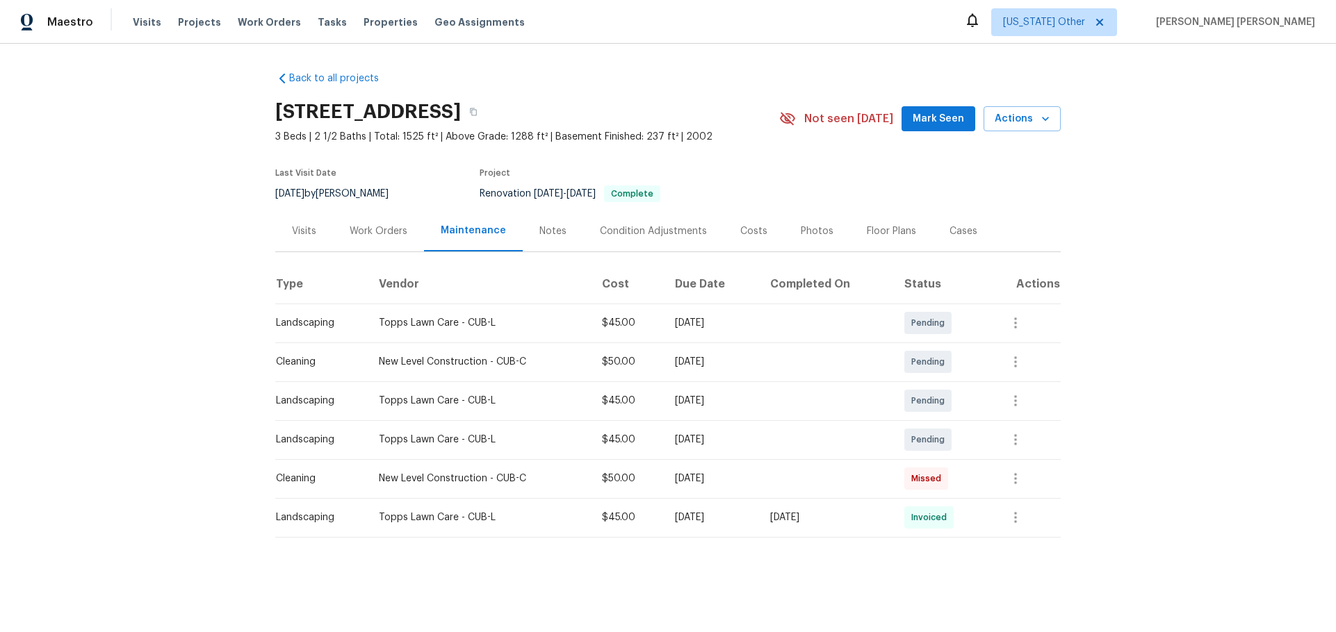
click at [563, 229] on div "Notes" at bounding box center [553, 231] width 60 height 41
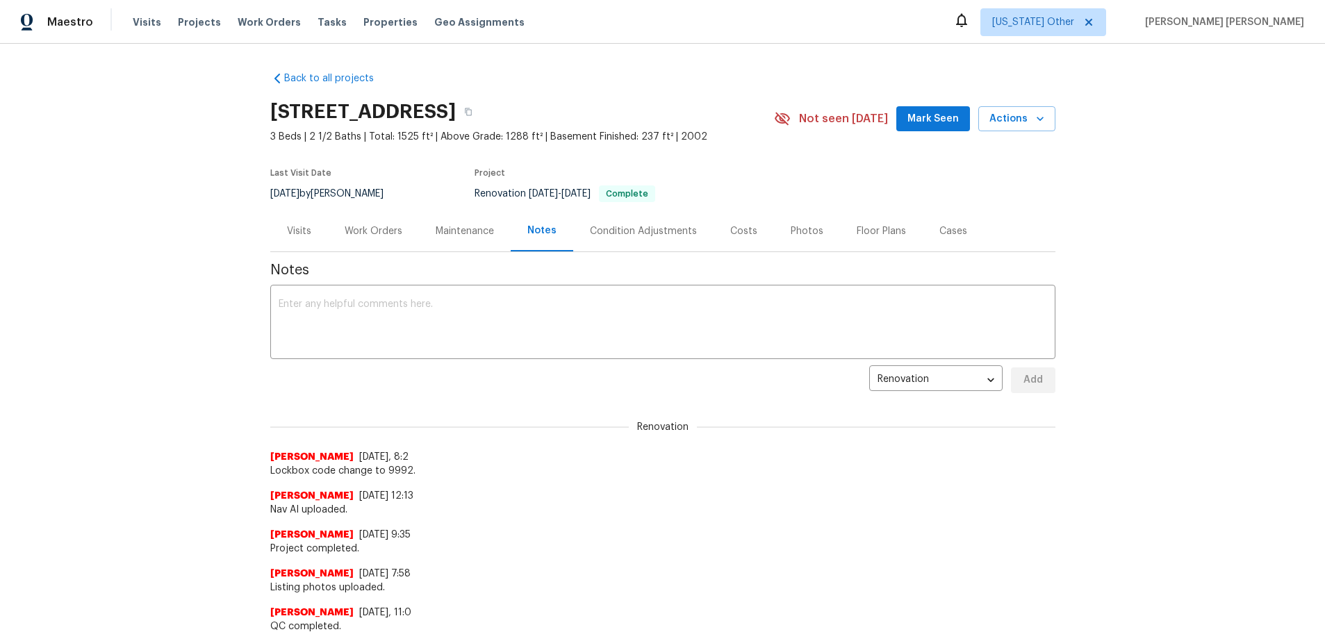
click at [626, 232] on div "Condition Adjustments" at bounding box center [643, 231] width 107 height 14
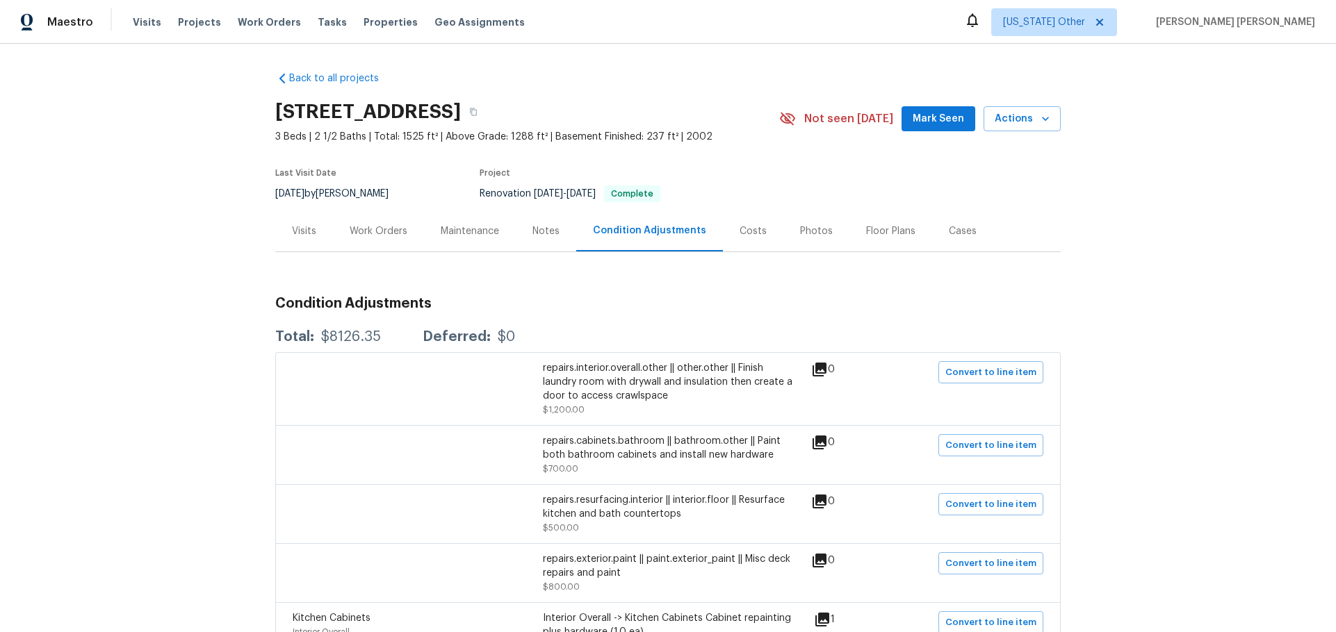
click at [539, 234] on div "Notes" at bounding box center [545, 231] width 27 height 14
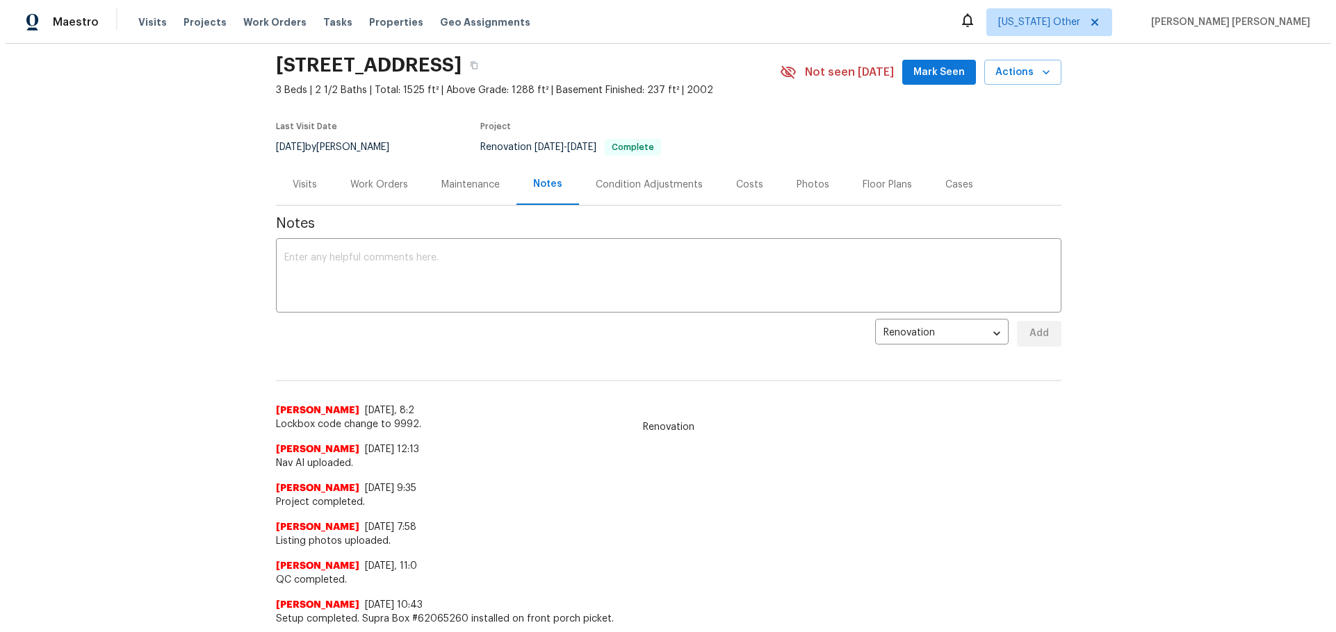
scroll to position [70, 0]
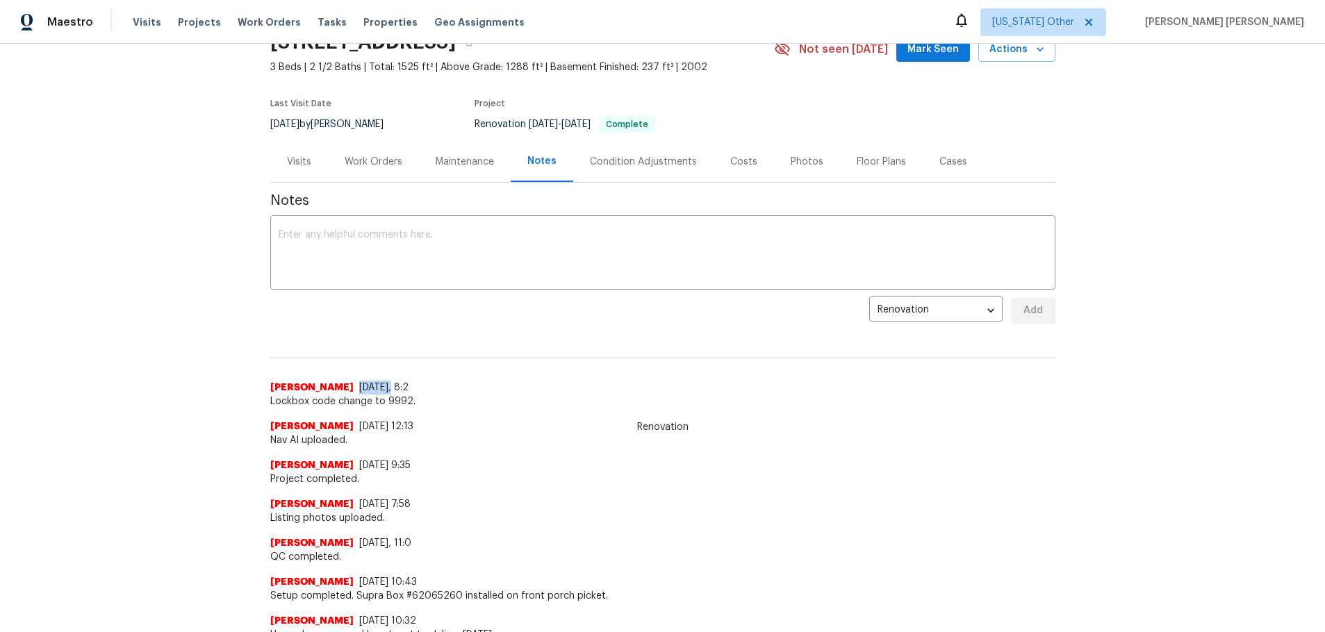
drag, startPoint x: 343, startPoint y: 387, endPoint x: 377, endPoint y: 386, distance: 34.1
click at [377, 386] on div "[PERSON_NAME] [DATE], 8:2" at bounding box center [662, 388] width 785 height 14
drag, startPoint x: 253, startPoint y: 407, endPoint x: 414, endPoint y: 407, distance: 160.6
click at [414, 407] on div "Back to all projects [STREET_ADDRESS] 3 Beds | 2 1/2 Baths | Total: 1525 ft² | …" at bounding box center [662, 338] width 1325 height 589
click at [400, 405] on span "Lockbox code change to 9992." at bounding box center [662, 402] width 785 height 14
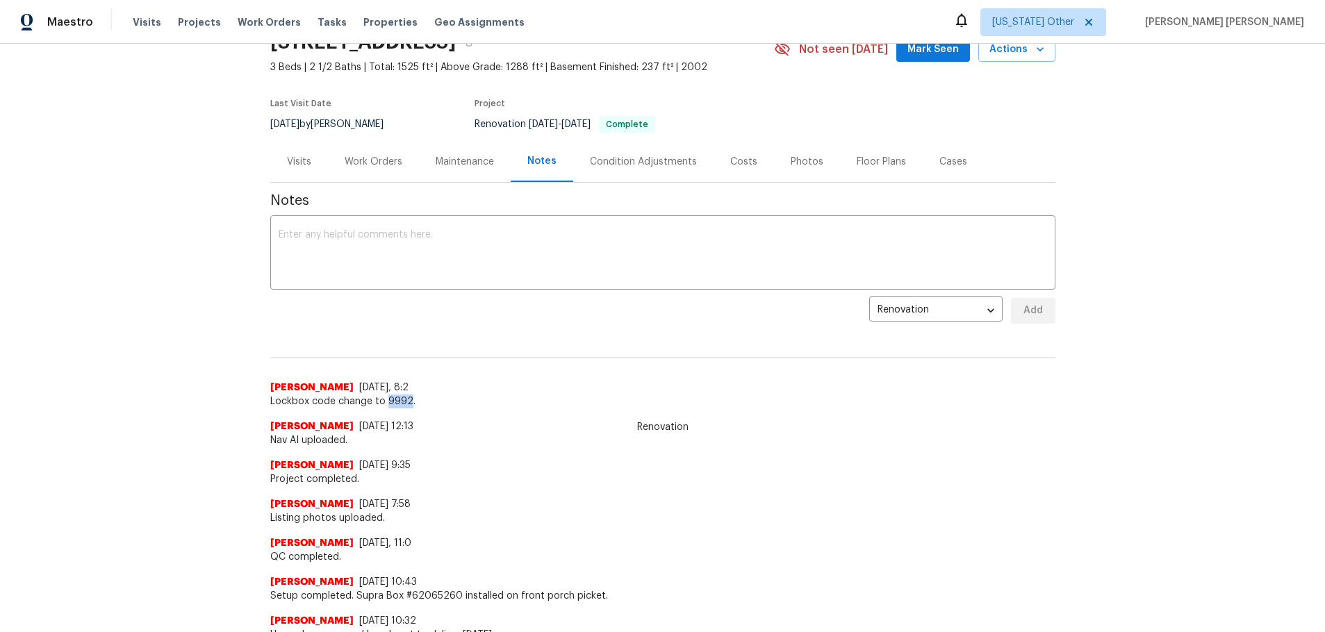
click at [400, 405] on span "Lockbox code change to 9992." at bounding box center [662, 402] width 785 height 14
click at [306, 166] on div "Visits" at bounding box center [299, 161] width 58 height 41
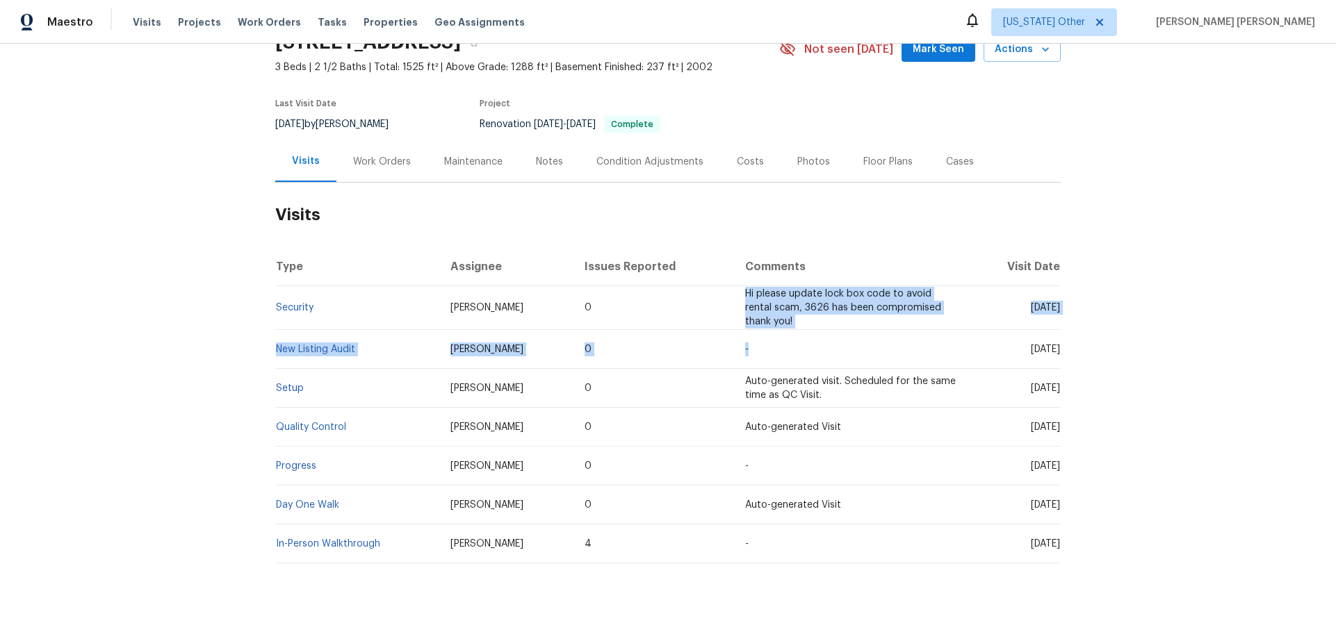
drag, startPoint x: 685, startPoint y: 295, endPoint x: 930, endPoint y: 325, distance: 247.2
click at [930, 325] on tbody "Security [PERSON_NAME] 0 Hi please update lock box code to avoid rental scam, 3…" at bounding box center [667, 424] width 785 height 277
click at [915, 322] on td "Hi please update lock box code to avoid rental scam, 3626 has been compromised …" at bounding box center [852, 308] width 236 height 44
